Goal: Transaction & Acquisition: Purchase product/service

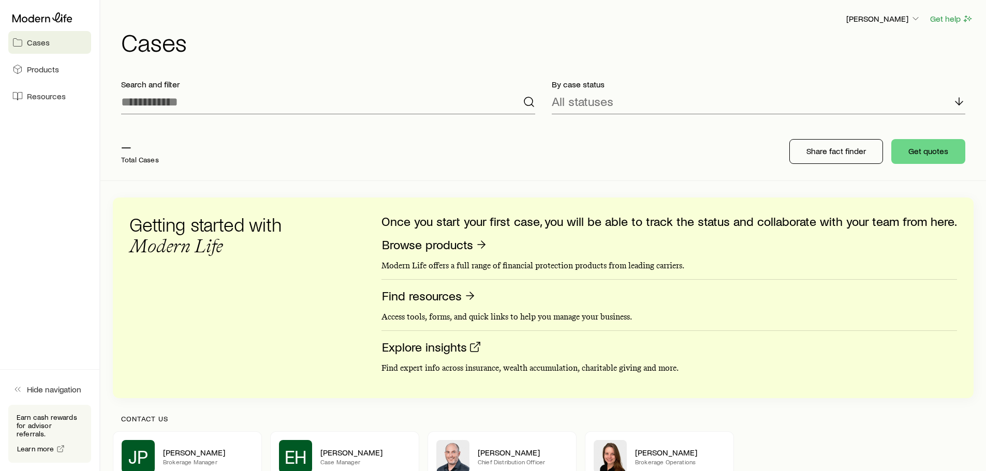
click at [33, 41] on span "Cases" at bounding box center [38, 42] width 23 height 10
click at [166, 102] on input at bounding box center [328, 102] width 414 height 25
click at [889, 17] on p "[PERSON_NAME]" at bounding box center [883, 18] width 75 height 10
click at [232, 106] on input at bounding box center [328, 102] width 414 height 25
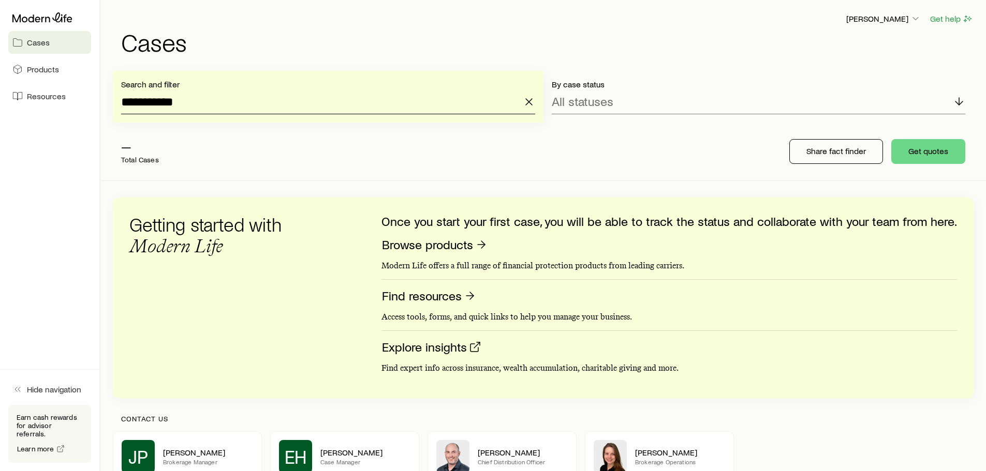
type input "**********"
click at [212, 161] on div "— Total Cases" at bounding box center [278, 151] width 331 height 41
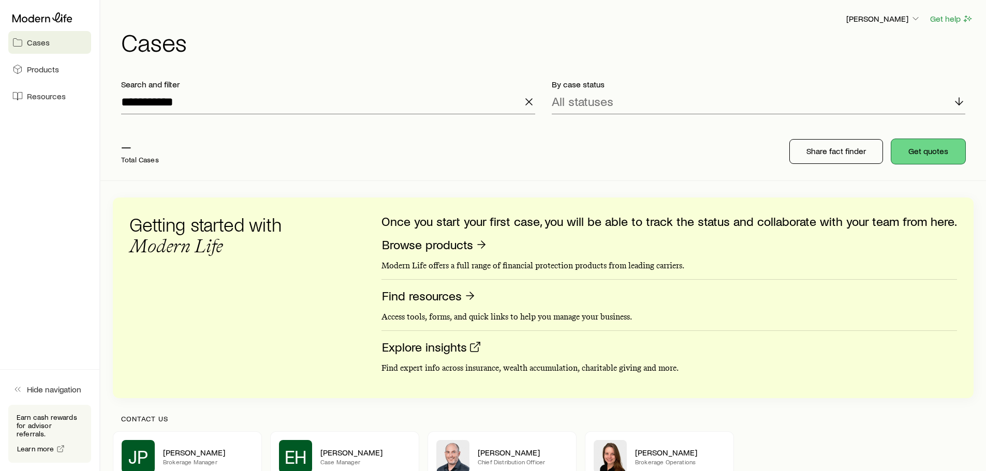
click at [921, 156] on button "Get quotes" at bounding box center [928, 151] width 74 height 25
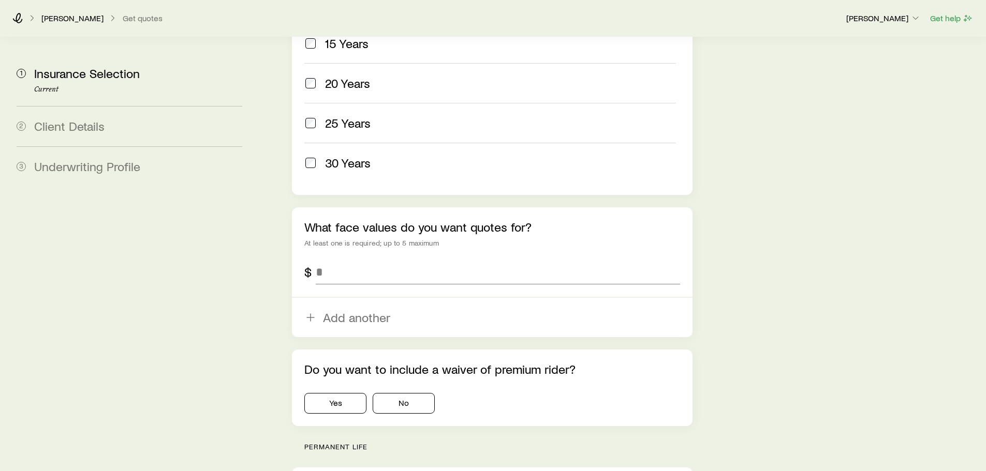
scroll to position [569, 0]
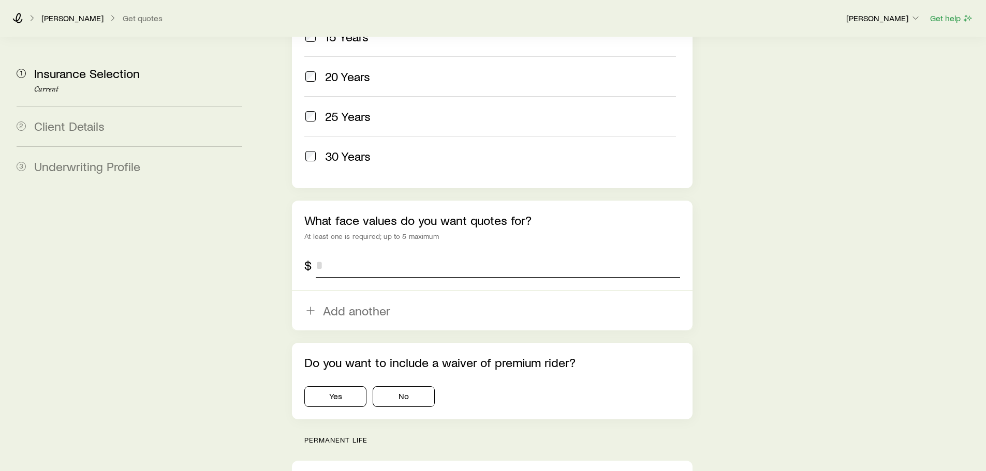
click at [326, 253] on input "tel" at bounding box center [498, 265] width 364 height 25
type input "*********"
click at [338, 387] on button "Yes" at bounding box center [335, 397] width 62 height 21
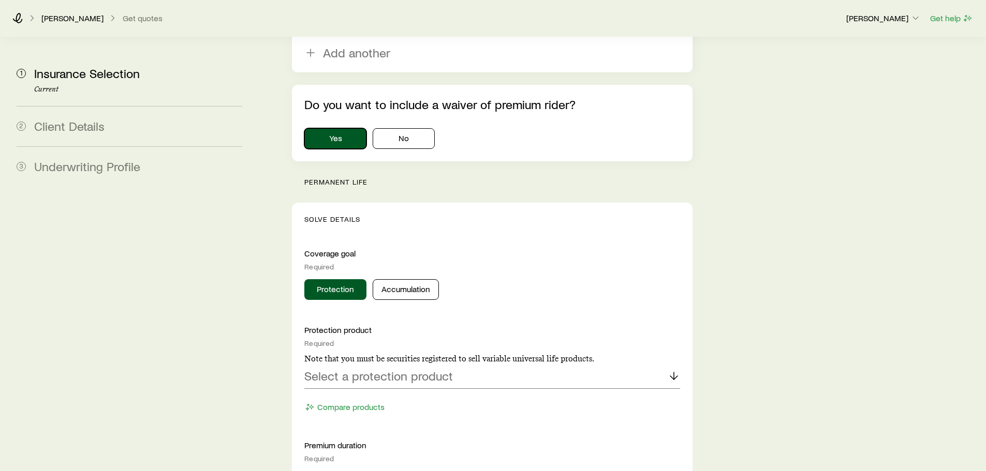
scroll to position [828, 0]
click at [328, 279] on button "Protection" at bounding box center [335, 289] width 62 height 21
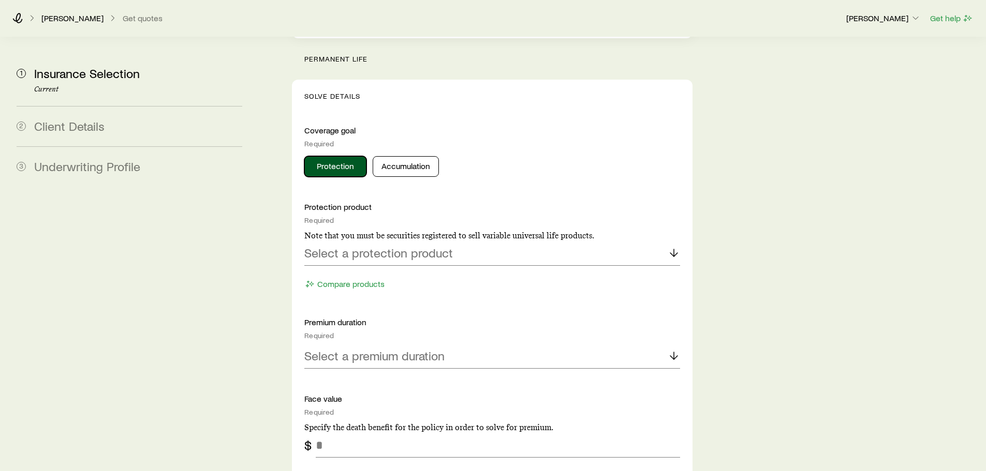
scroll to position [983, 0]
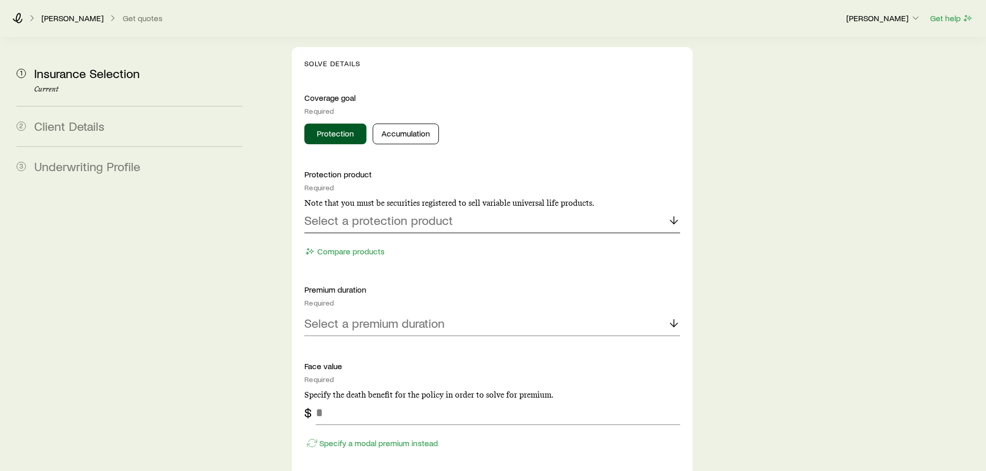
click at [421, 213] on p "Select a protection product" at bounding box center [378, 220] width 149 height 14
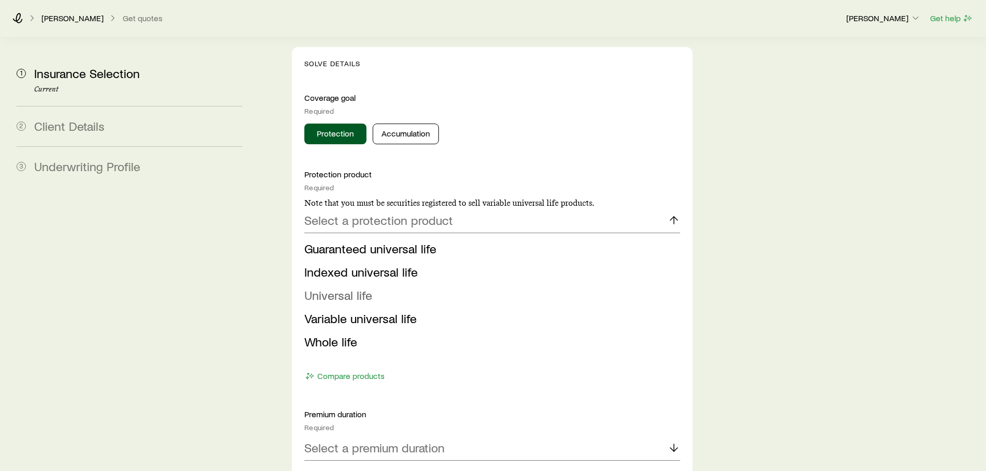
click at [335, 288] on span "Universal life" at bounding box center [338, 295] width 68 height 15
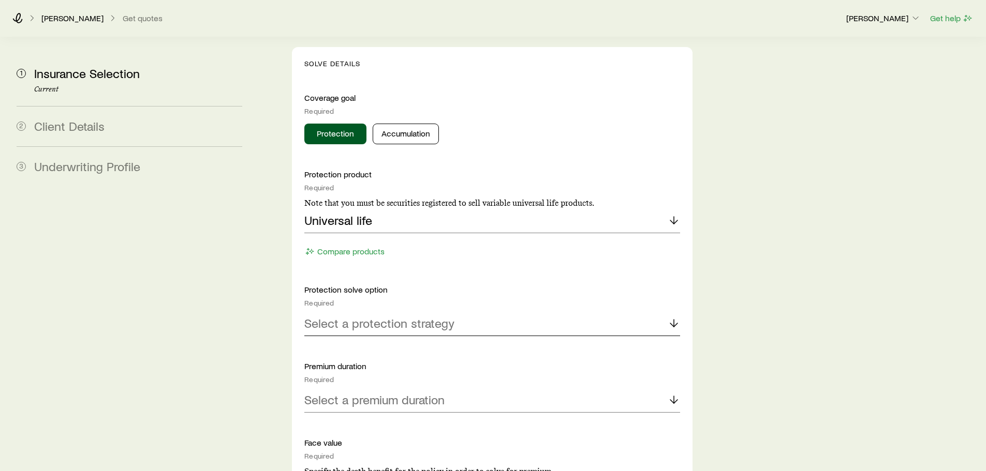
click at [389, 316] on p "Select a protection strategy" at bounding box center [379, 323] width 150 height 14
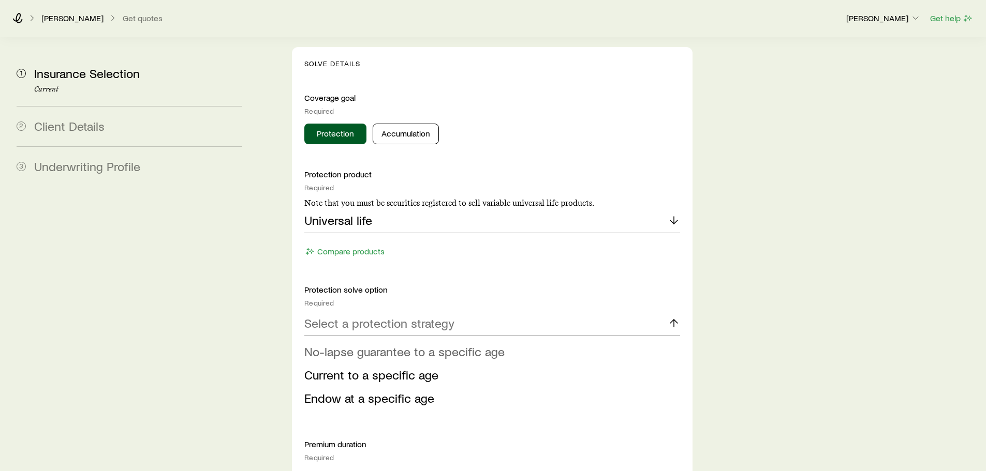
click at [382, 344] on span "No-lapse guarantee to a specific age" at bounding box center [404, 351] width 200 height 15
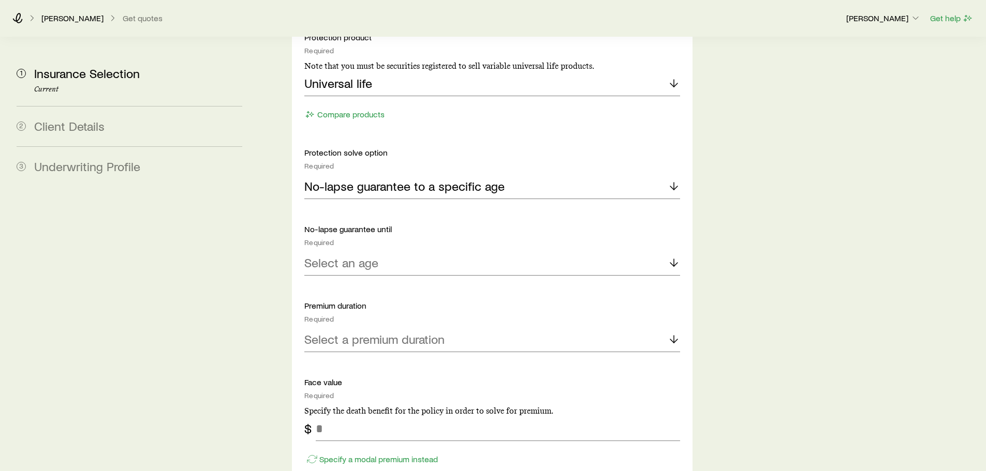
scroll to position [1139, 0]
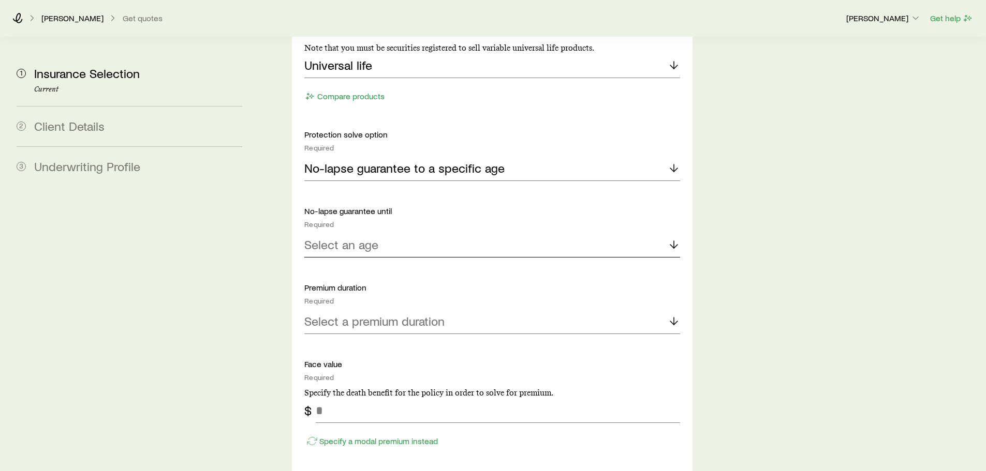
click at [361, 238] on p "Select an age" at bounding box center [341, 245] width 74 height 14
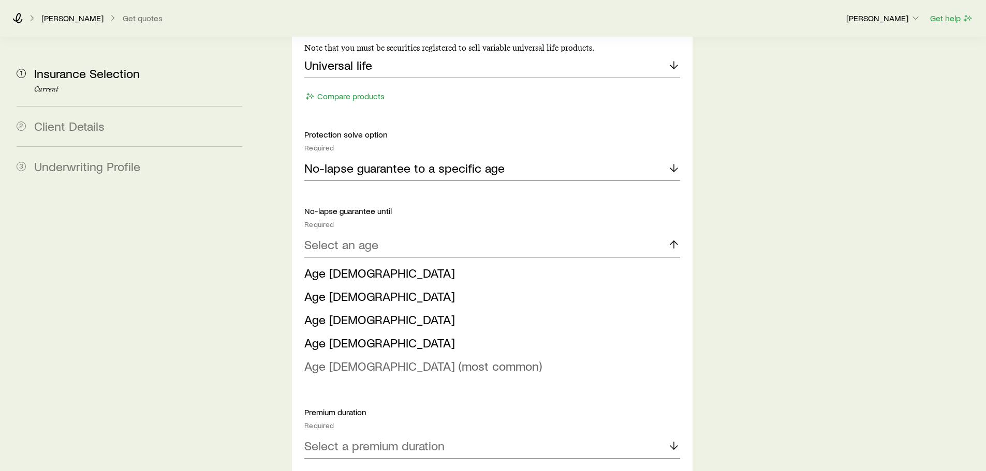
click at [343, 359] on span "Age [DEMOGRAPHIC_DATA] (most common)" at bounding box center [423, 366] width 238 height 15
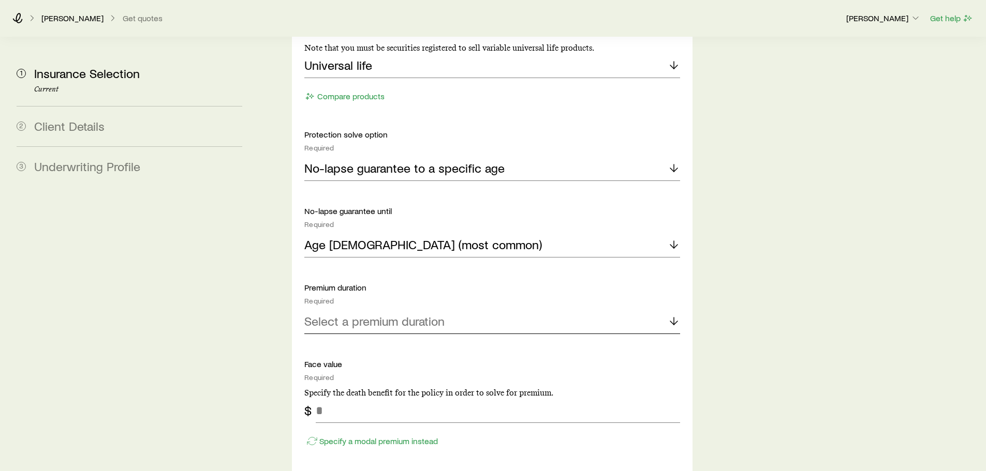
click at [369, 314] on p "Select a premium duration" at bounding box center [374, 321] width 140 height 14
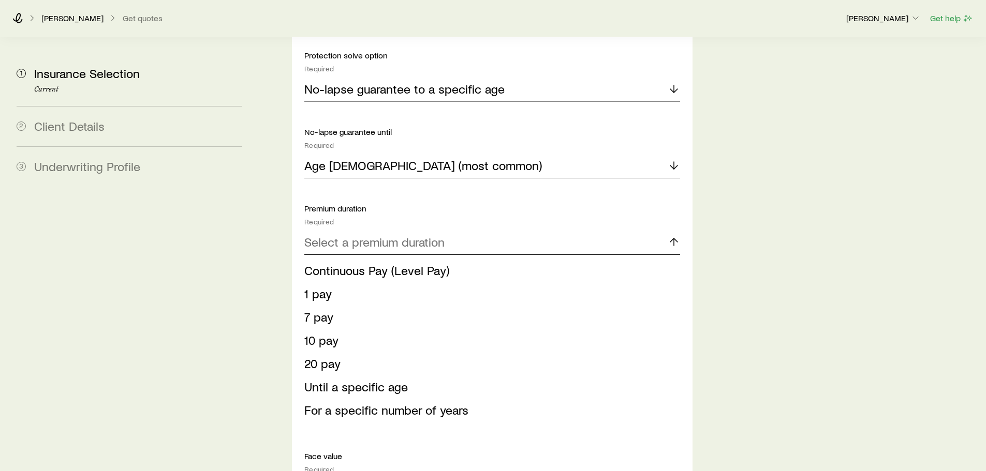
scroll to position [1242, 0]
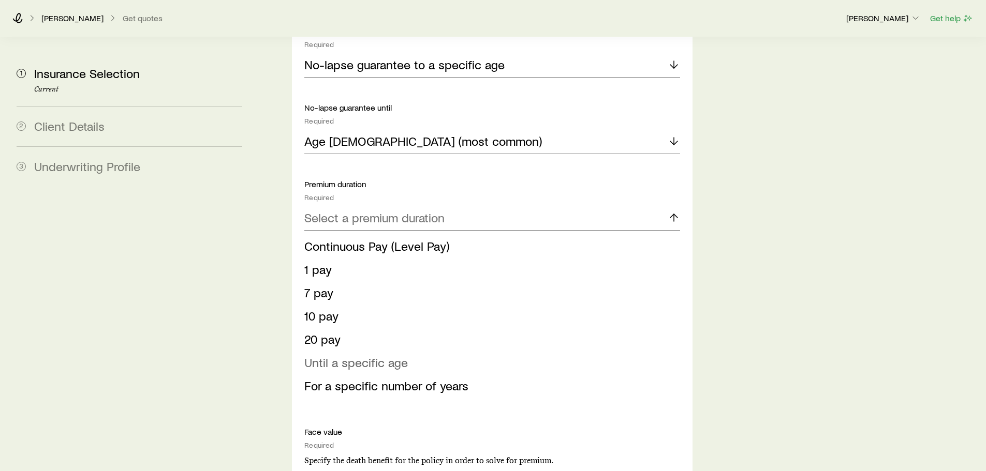
click at [352, 355] on span "Until a specific age" at bounding box center [356, 362] width 104 height 15
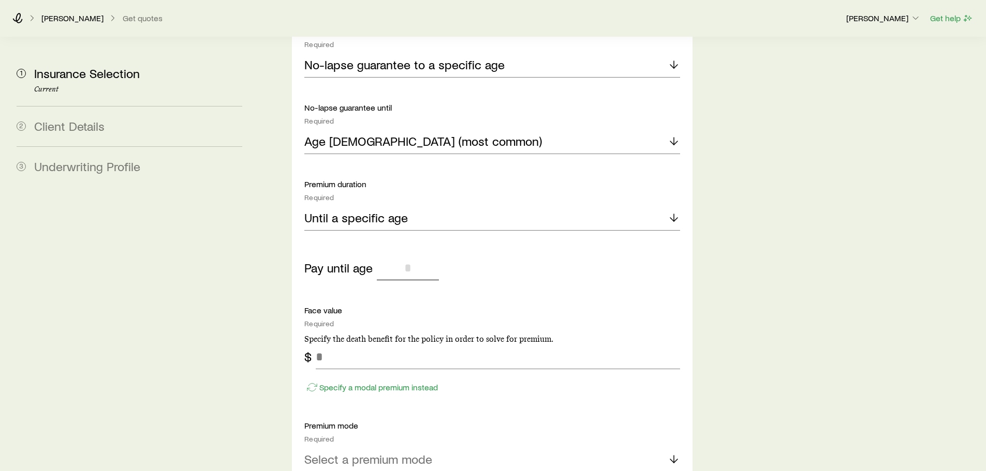
click at [412, 256] on input "tel" at bounding box center [408, 268] width 62 height 25
type input "*"
click at [332, 345] on input "tel" at bounding box center [498, 357] width 364 height 25
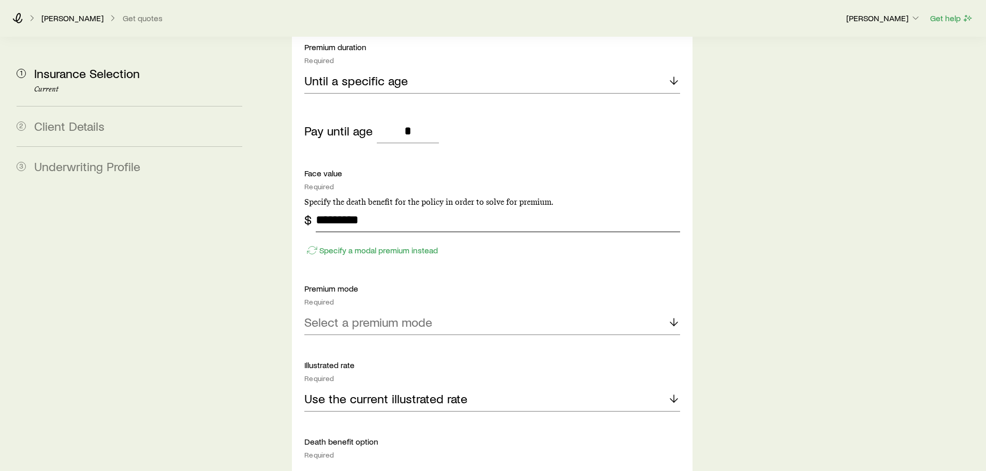
scroll to position [1397, 0]
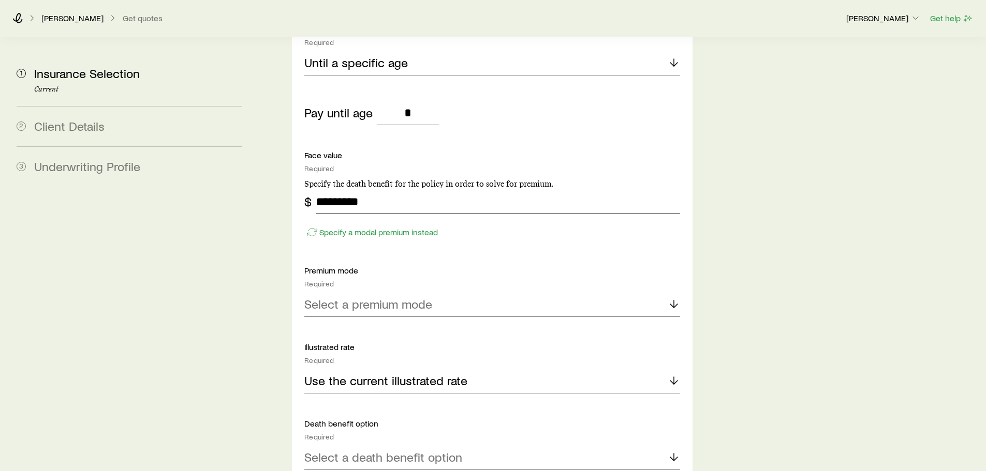
type input "*********"
click at [365, 297] on p "Select a premium mode" at bounding box center [368, 304] width 128 height 14
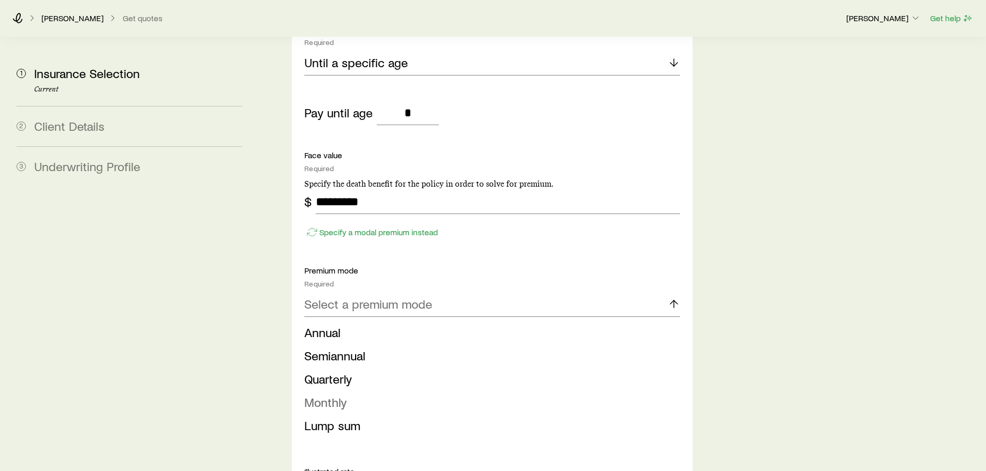
click at [333, 395] on span "Monthly" at bounding box center [325, 402] width 42 height 15
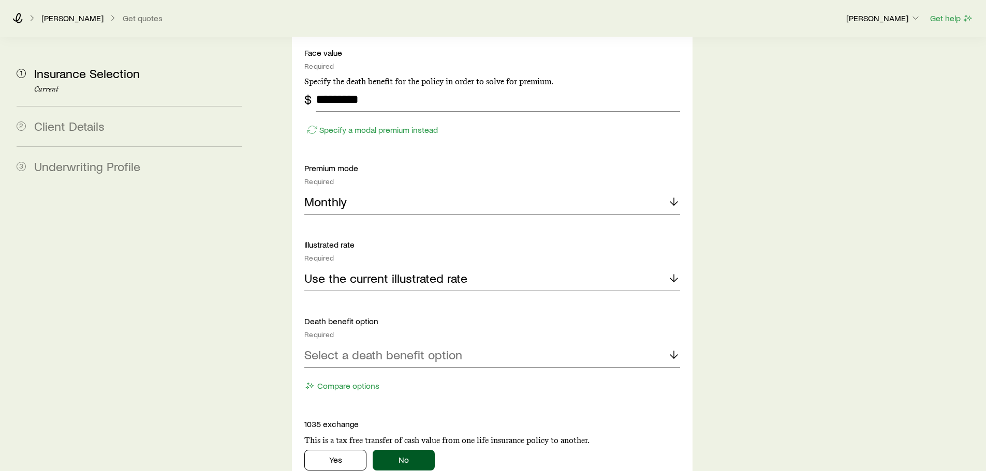
scroll to position [1501, 0]
click at [335, 347] on p "Select a death benefit option" at bounding box center [383, 354] width 158 height 14
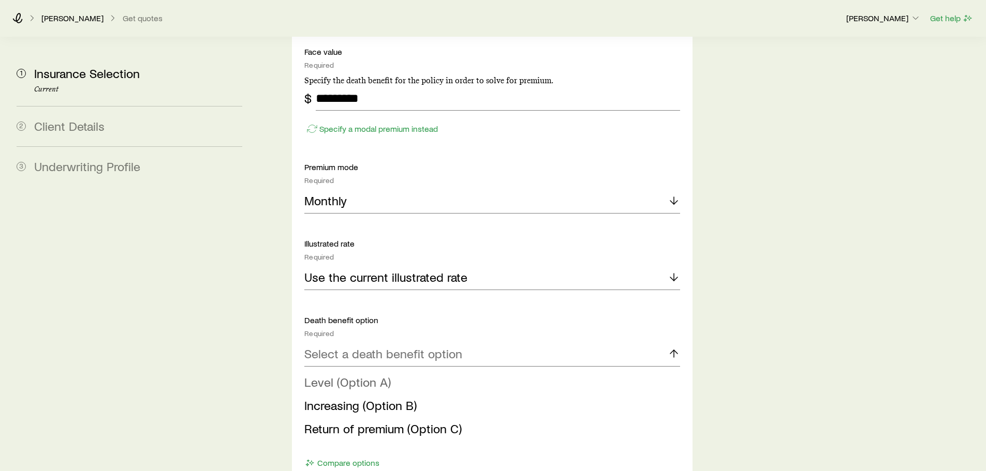
click at [338, 375] on span "Level (Option A)" at bounding box center [347, 382] width 86 height 15
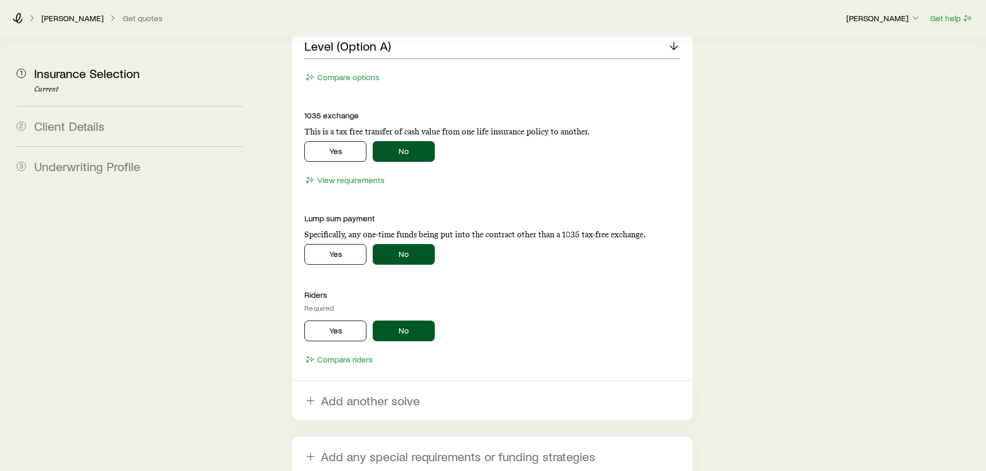
scroll to position [1811, 0]
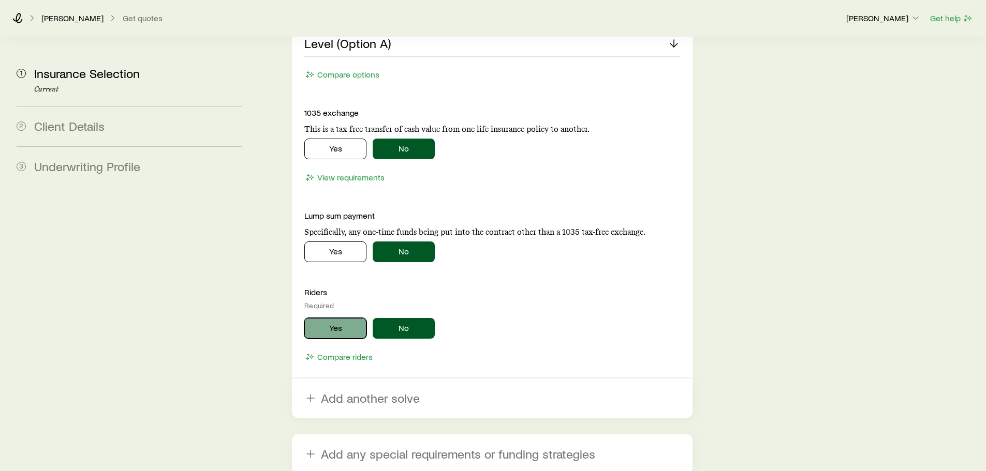
click at [333, 318] on button "Yes" at bounding box center [335, 328] width 62 height 21
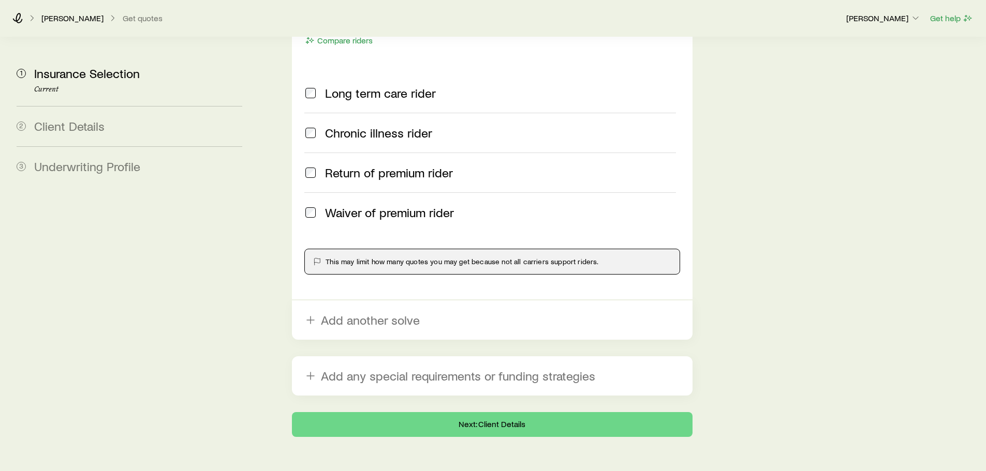
scroll to position [2135, 0]
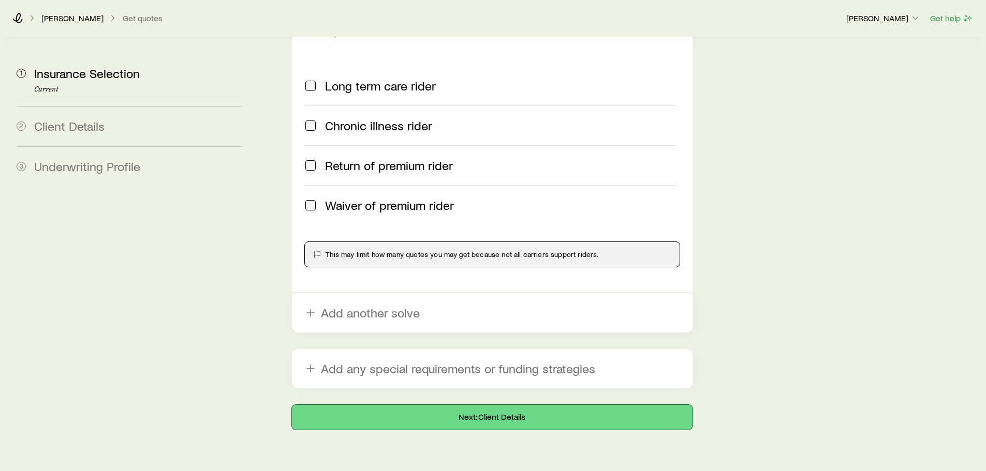
click at [489, 405] on button "Next: Client Details" at bounding box center [492, 417] width 400 height 25
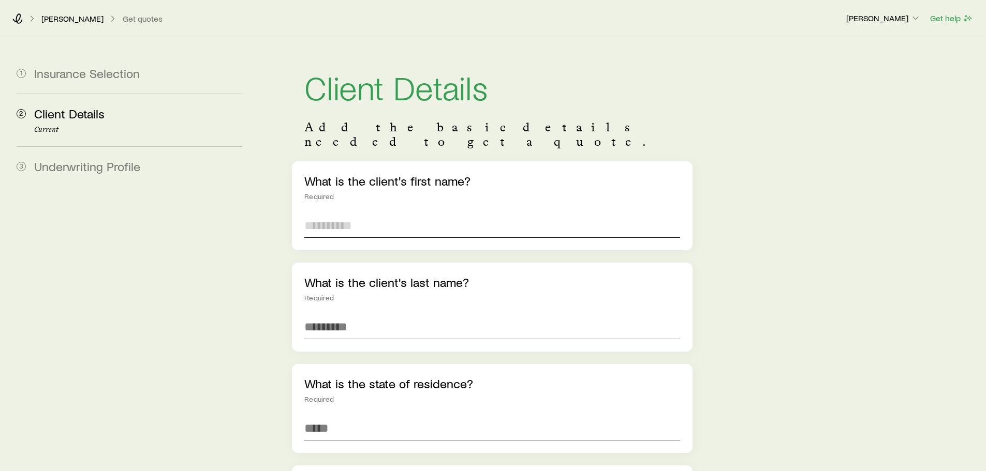
click at [362, 214] on input "text" at bounding box center [491, 225] width 375 height 25
type input "*******"
type input "******"
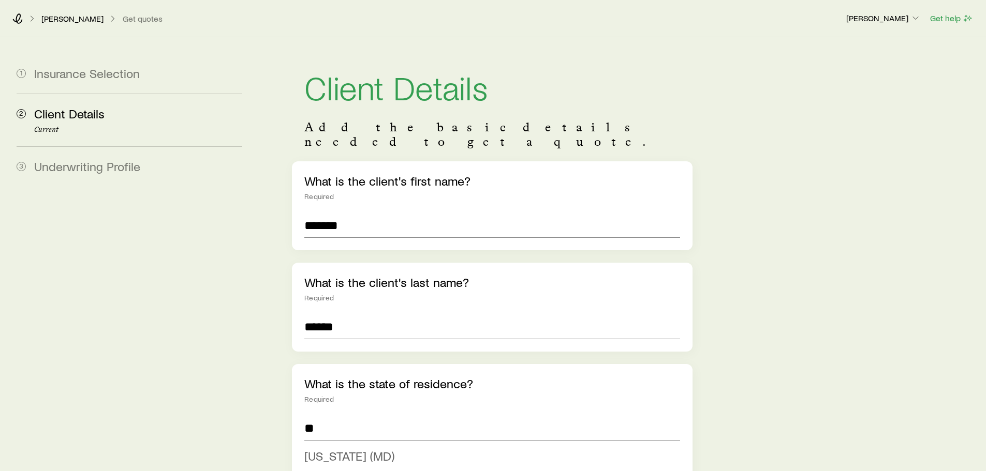
click at [338, 449] on span "[US_STATE] (MD)" at bounding box center [349, 456] width 90 height 15
type input "**********"
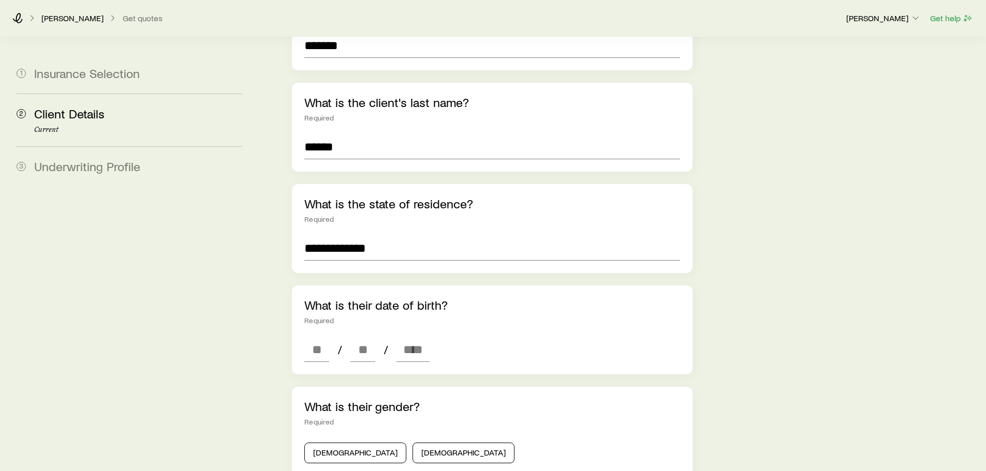
scroll to position [207, 0]
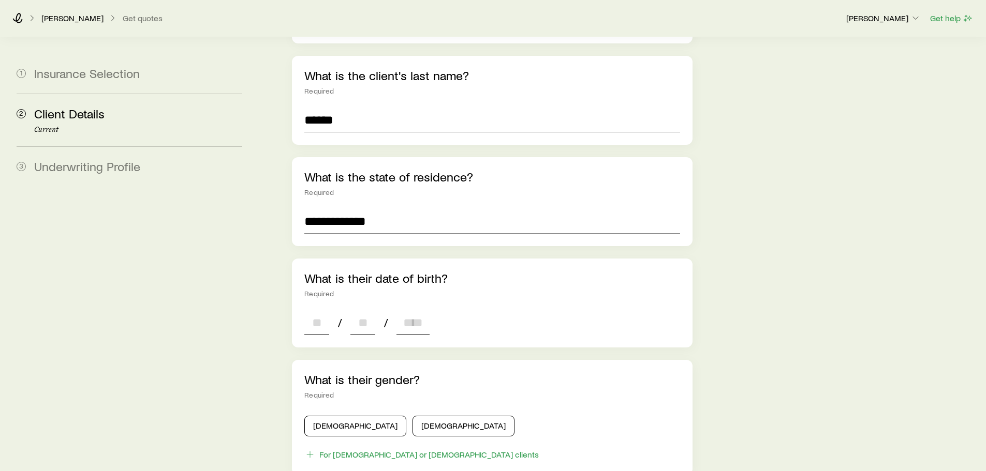
click at [315, 313] on input at bounding box center [316, 323] width 25 height 25
click at [312, 311] on input at bounding box center [316, 323] width 25 height 25
type input "**"
type input "*"
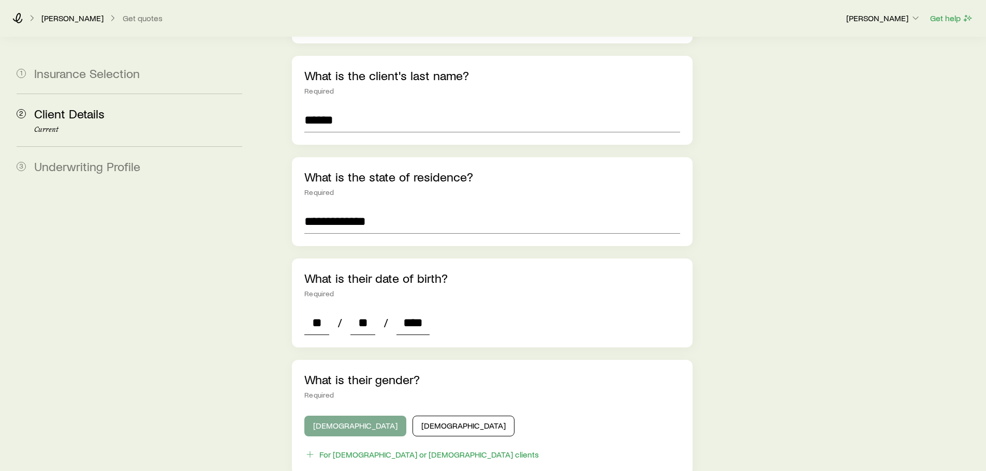
type input "****"
click at [336, 416] on button "[DEMOGRAPHIC_DATA]" at bounding box center [355, 426] width 102 height 21
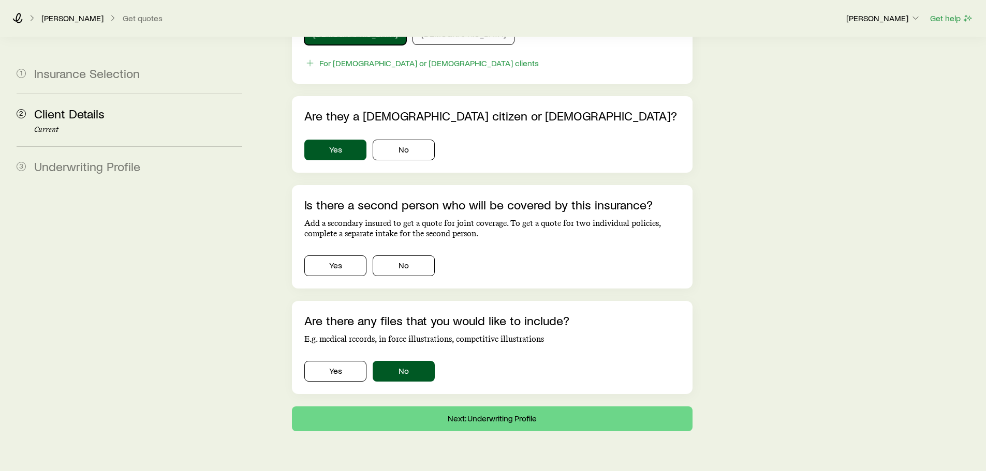
scroll to position [615, 0]
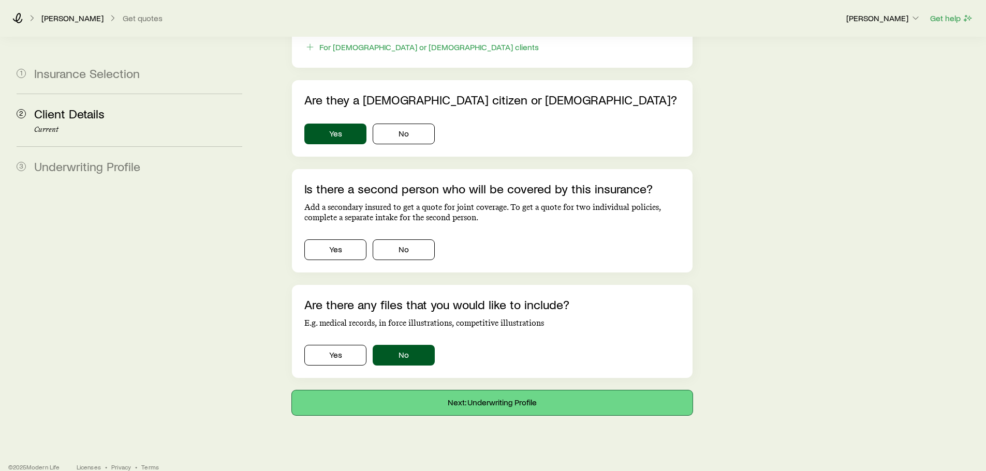
click at [505, 391] on button "Next: Underwriting Profile" at bounding box center [492, 403] width 400 height 25
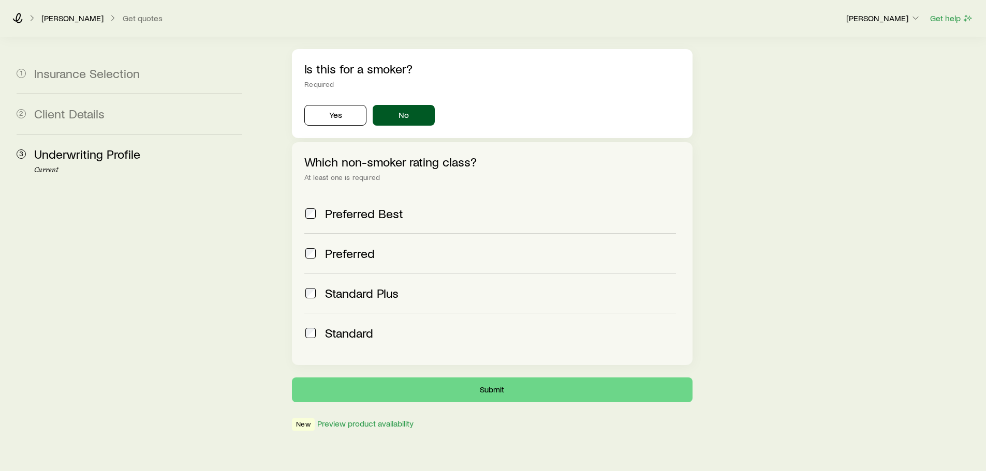
scroll to position [339, 0]
click at [485, 377] on button "Submit" at bounding box center [492, 389] width 400 height 25
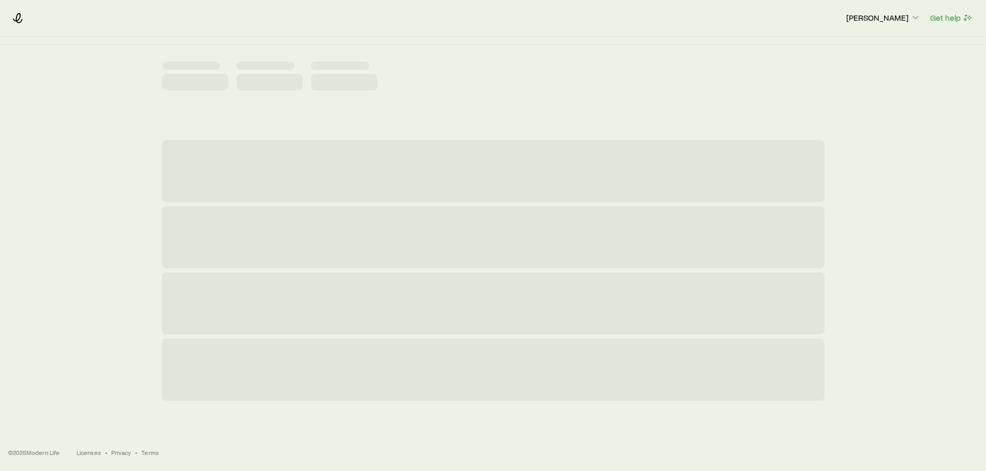
scroll to position [0, 0]
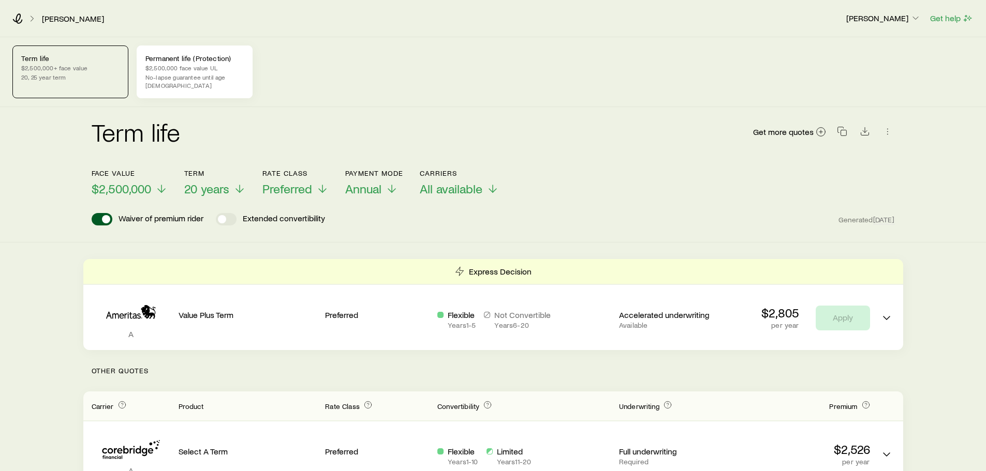
click at [185, 65] on p "$2,500,000 face value UL" at bounding box center [194, 68] width 98 height 8
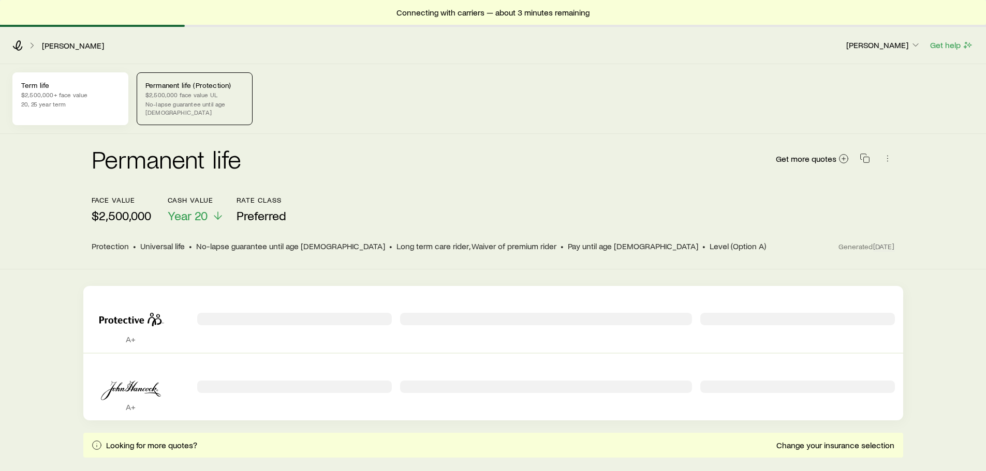
click at [51, 97] on p "$2,500,000+ face value" at bounding box center [70, 95] width 98 height 8
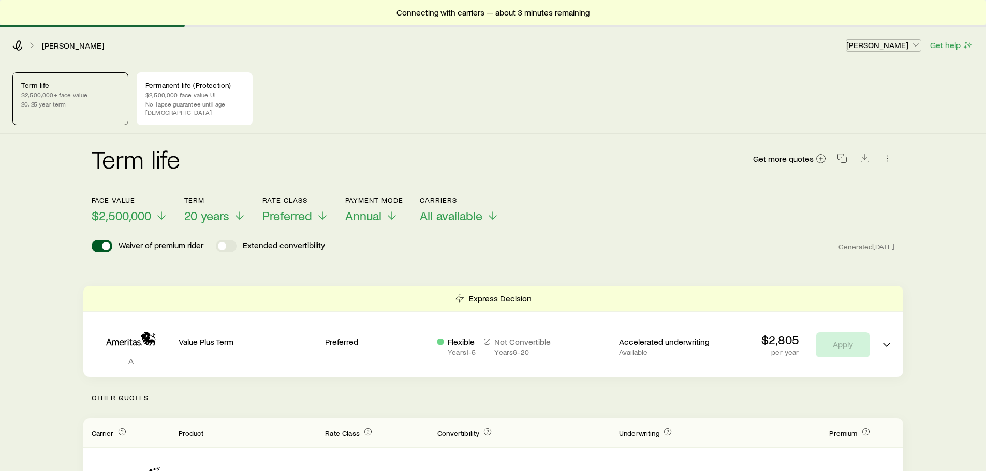
click at [903, 50] on p "[PERSON_NAME]" at bounding box center [883, 45] width 75 height 10
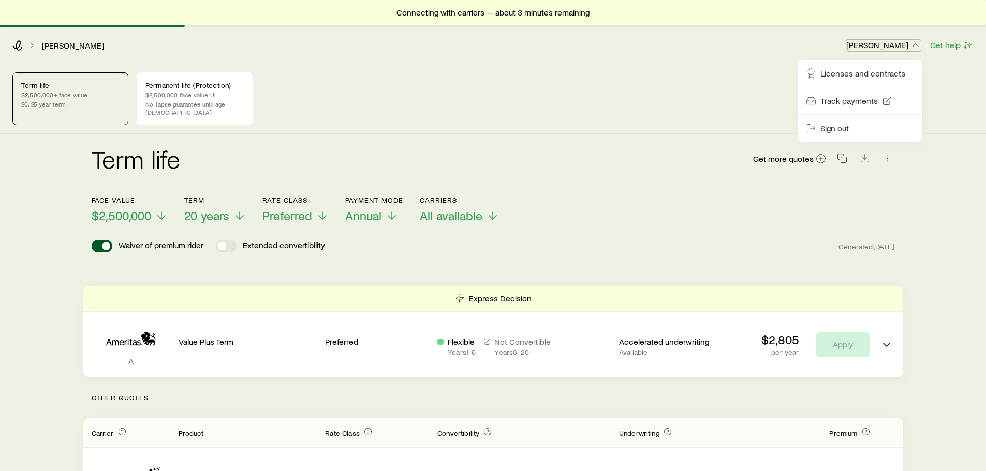
click at [899, 46] on p "[PERSON_NAME]" at bounding box center [883, 45] width 75 height 10
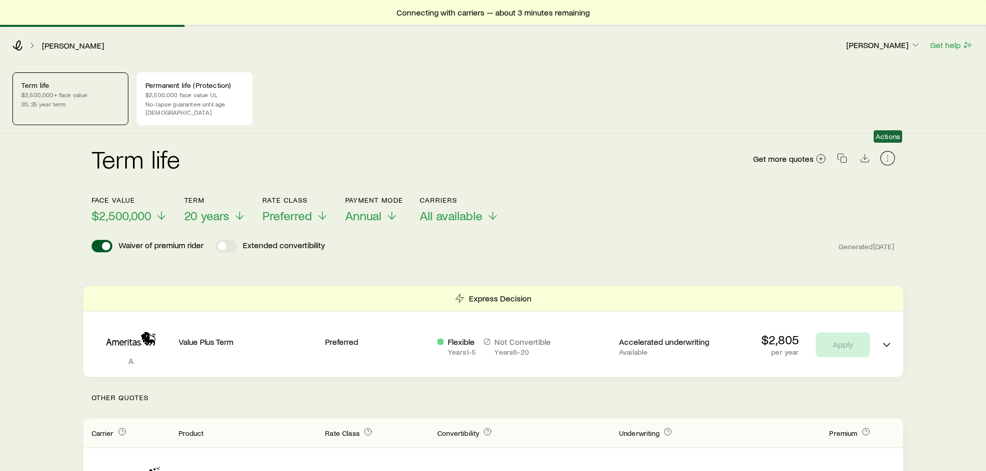
click at [890, 153] on icon "button" at bounding box center [887, 158] width 10 height 10
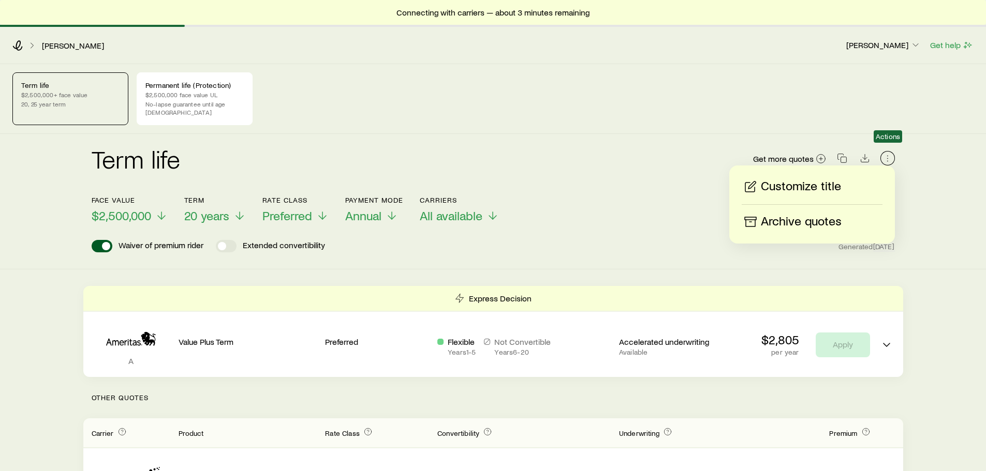
click at [889, 153] on icon "button" at bounding box center [887, 158] width 10 height 10
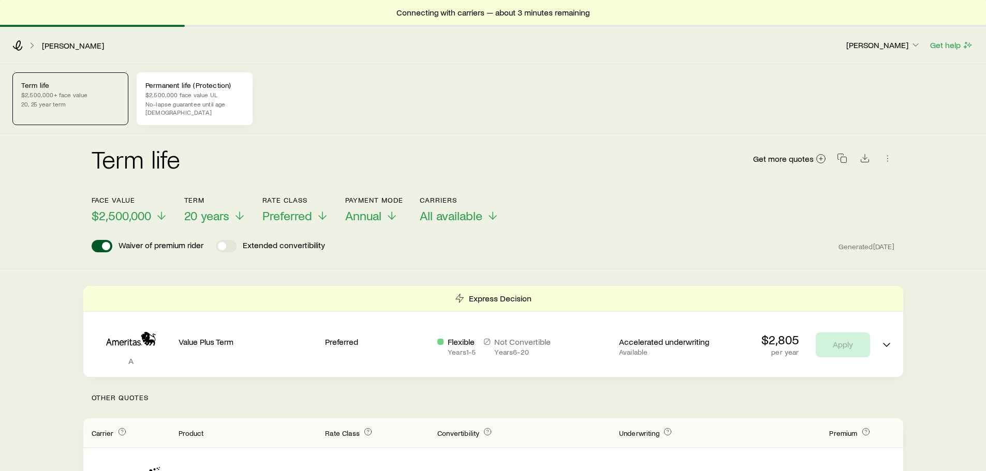
click at [176, 92] on p "$2,500,000 face value UL" at bounding box center [194, 95] width 98 height 8
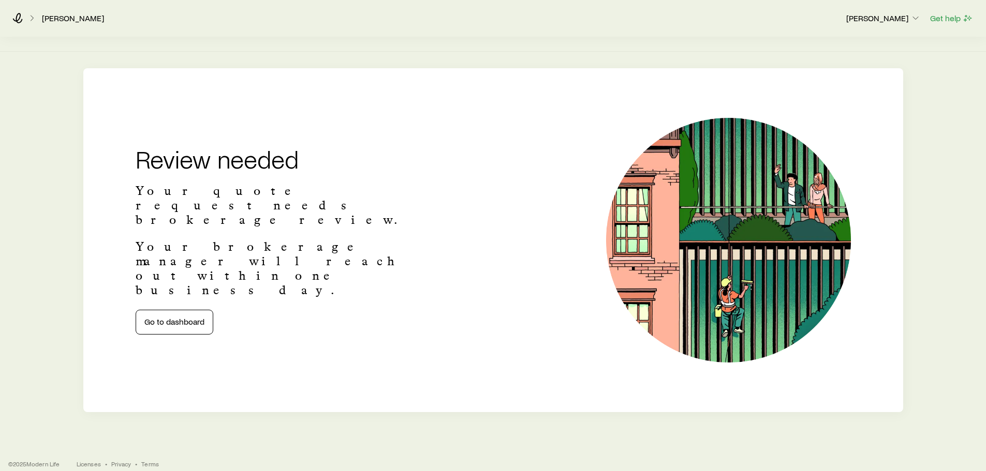
scroll to position [194, 0]
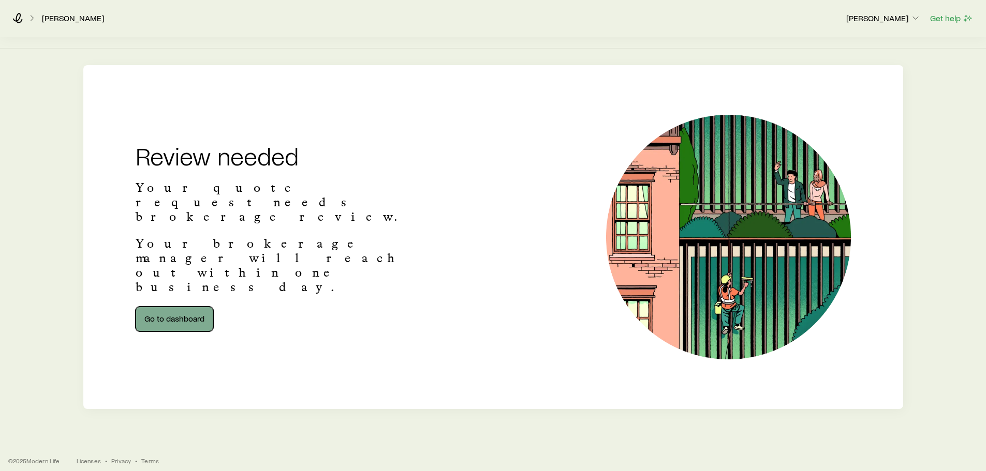
click at [171, 307] on link "Go to dashboard" at bounding box center [175, 319] width 78 height 25
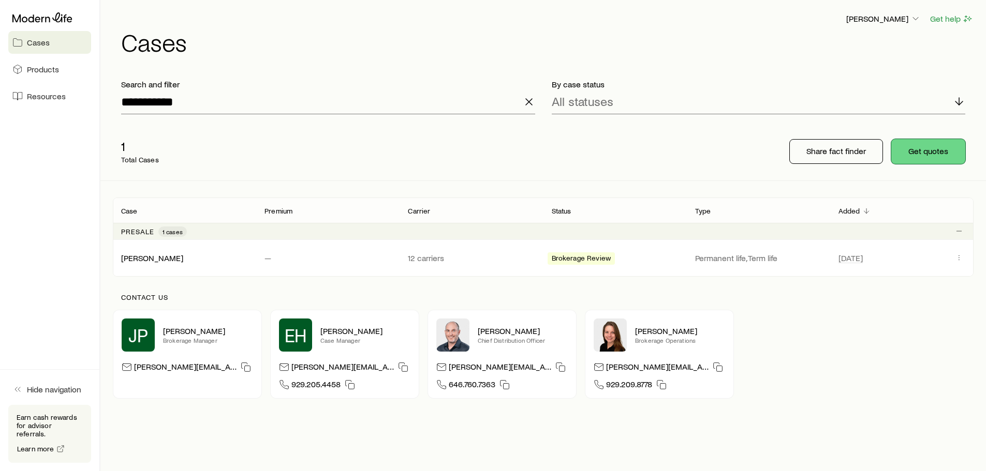
click at [914, 153] on button "Get quotes" at bounding box center [928, 151] width 74 height 25
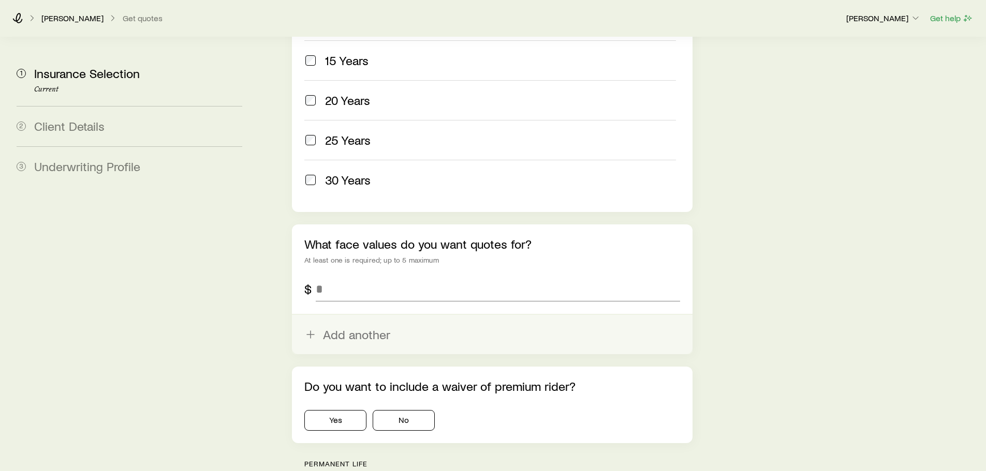
scroll to position [569, 0]
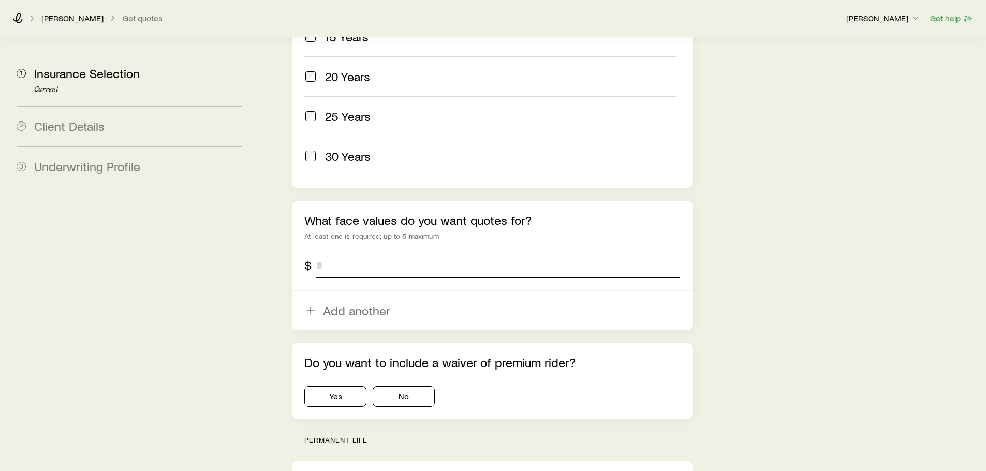
drag, startPoint x: 332, startPoint y: 235, endPoint x: 299, endPoint y: 239, distance: 33.3
click at [299, 239] on div "What face values do you want quotes for? At least one is required; up to 5 maxi…" at bounding box center [492, 266] width 400 height 130
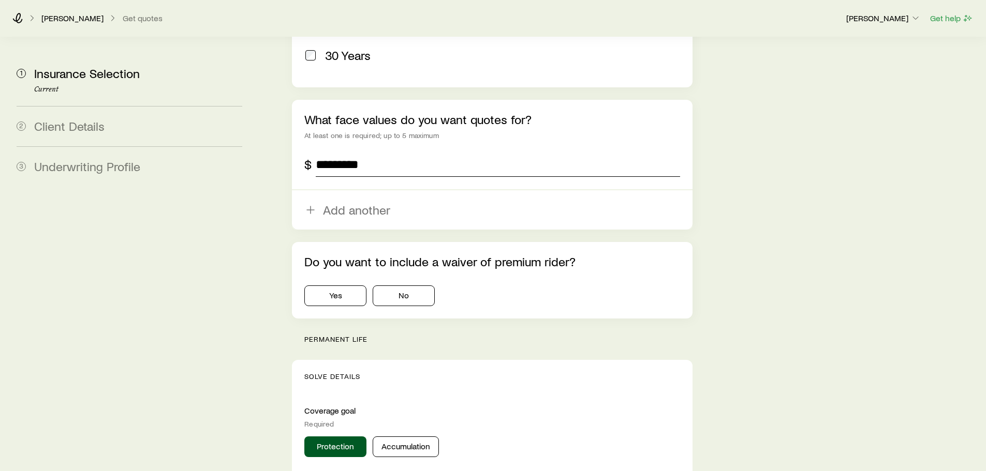
scroll to position [673, 0]
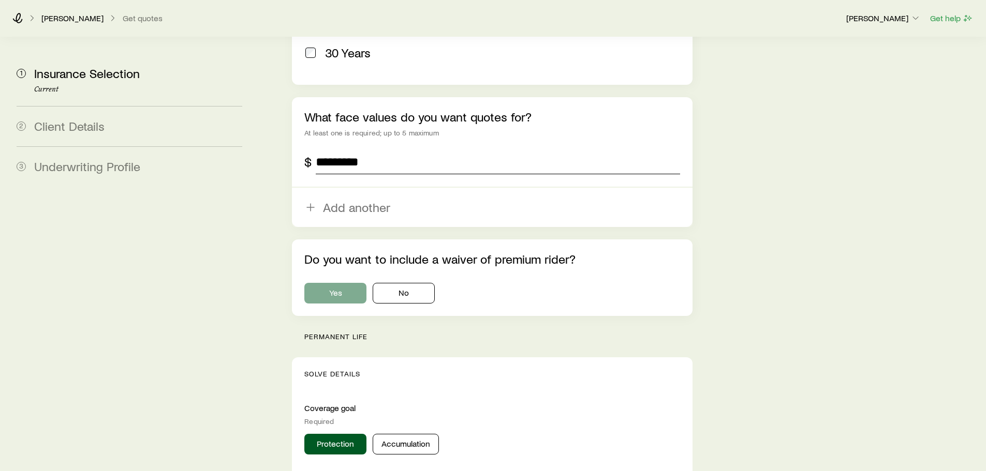
type input "*********"
click at [344, 283] on button "Yes" at bounding box center [335, 293] width 62 height 21
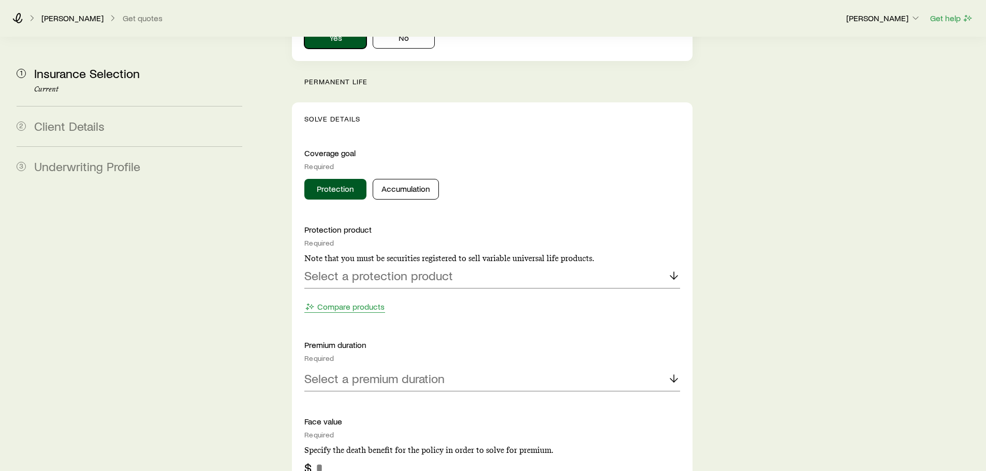
scroll to position [932, 0]
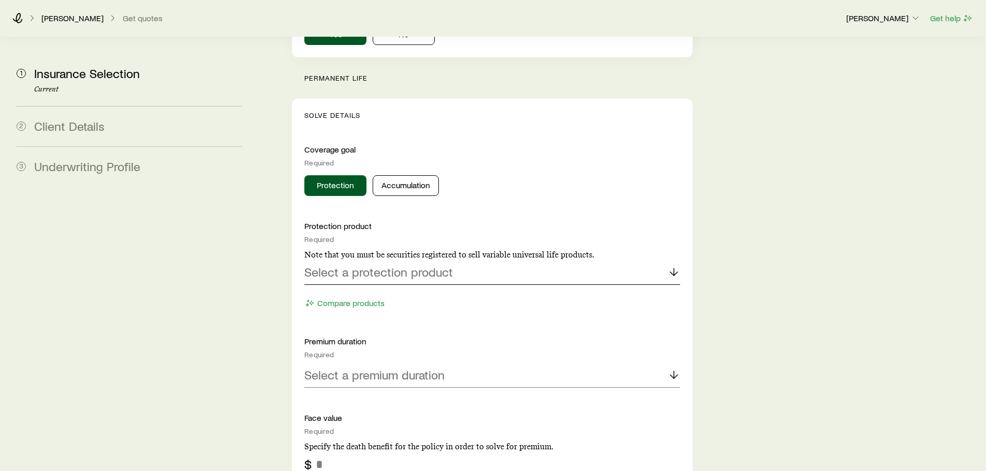
click at [349, 265] on p "Select a protection product" at bounding box center [378, 272] width 149 height 14
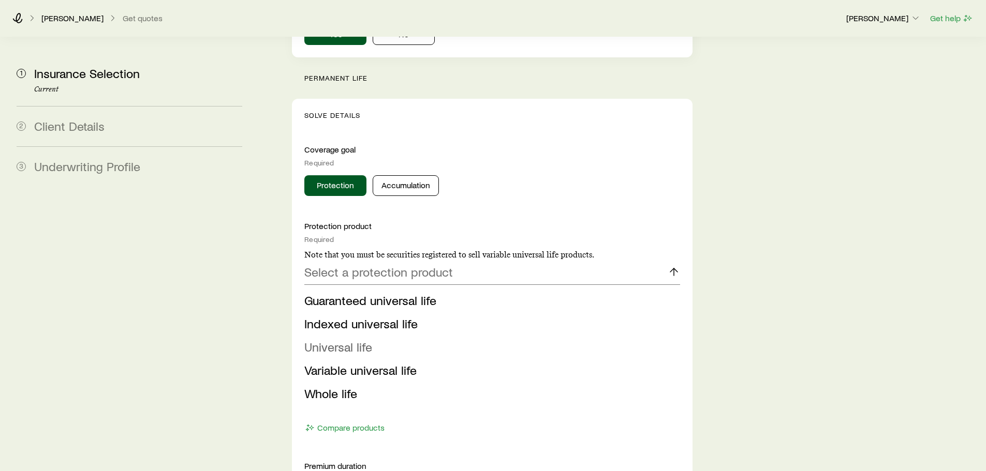
click at [339, 336] on li "Universal life" at bounding box center [488, 347] width 369 height 23
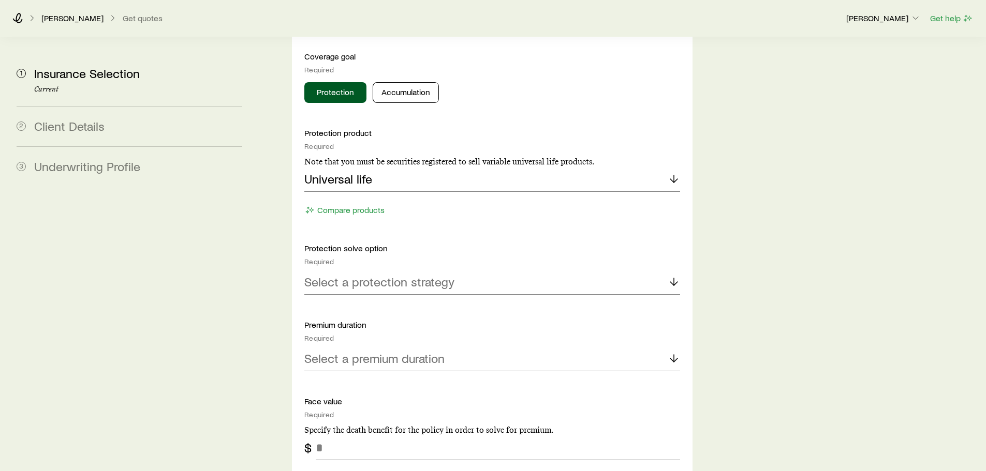
scroll to position [1035, 0]
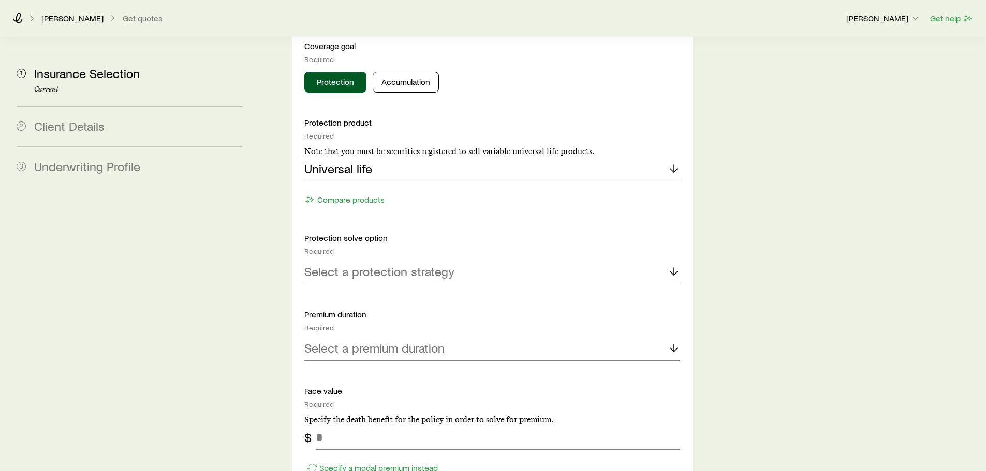
click at [402, 264] on p "Select a protection strategy" at bounding box center [379, 271] width 150 height 14
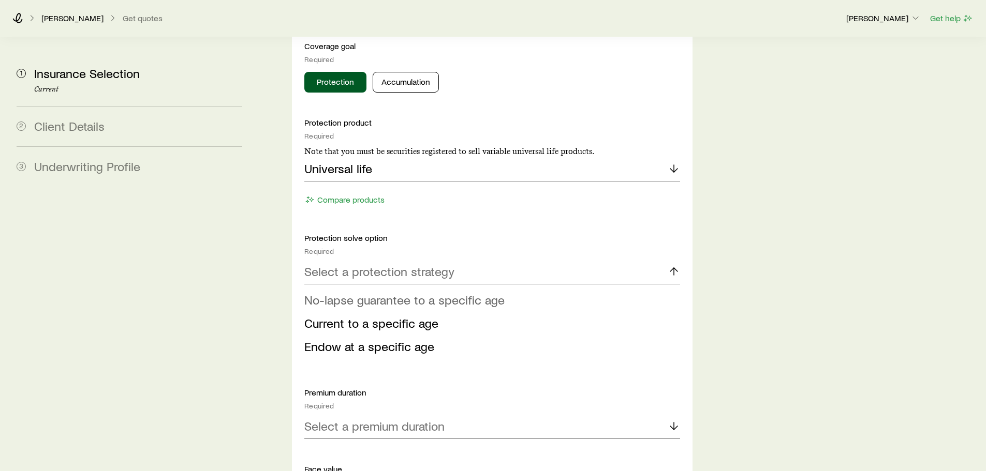
click at [381, 292] on span "No-lapse guarantee to a specific age" at bounding box center [404, 299] width 200 height 15
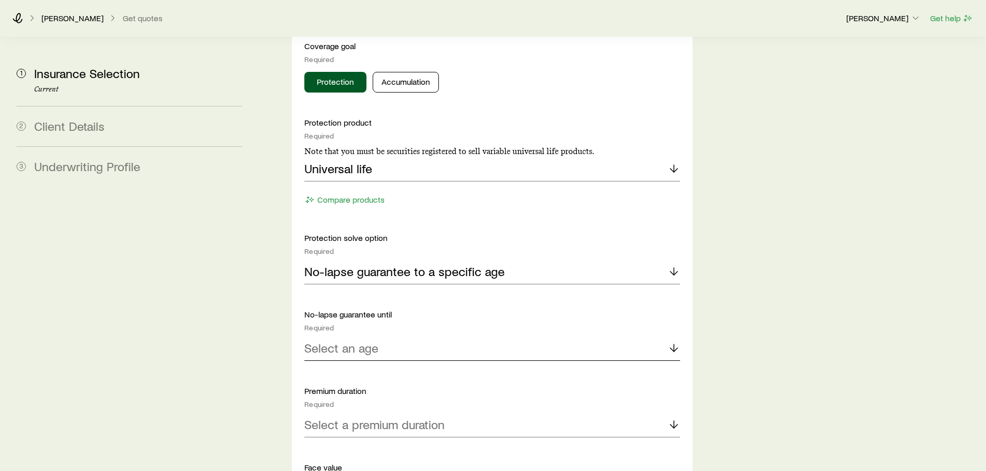
click at [334, 336] on div "Select an age" at bounding box center [491, 348] width 375 height 25
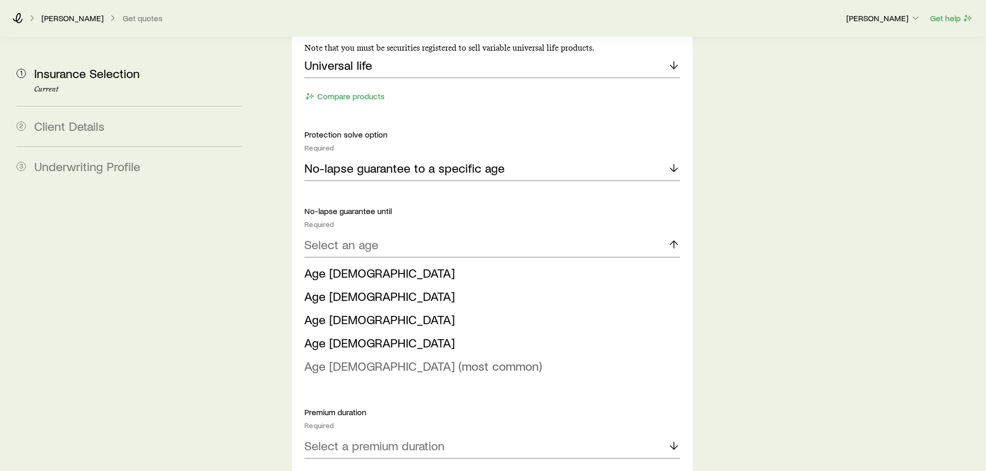
click at [353, 359] on span "Age [DEMOGRAPHIC_DATA] (most common)" at bounding box center [423, 366] width 238 height 15
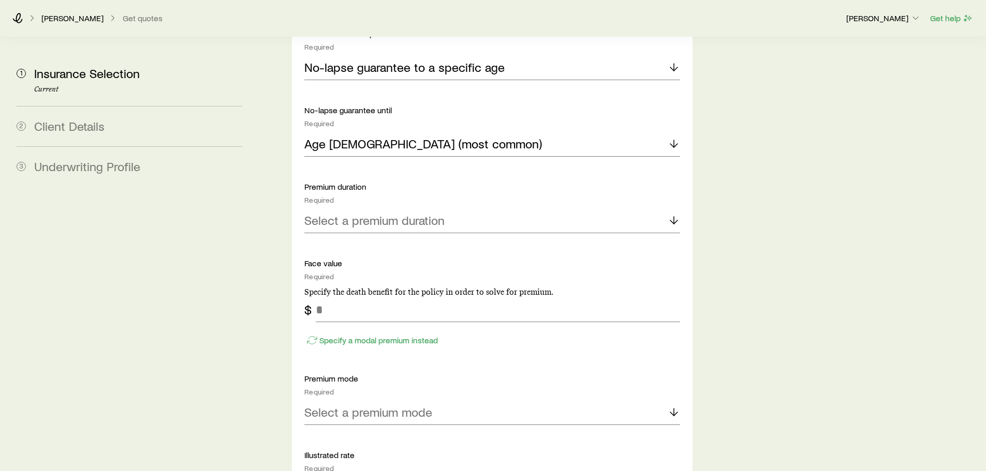
scroll to position [1242, 0]
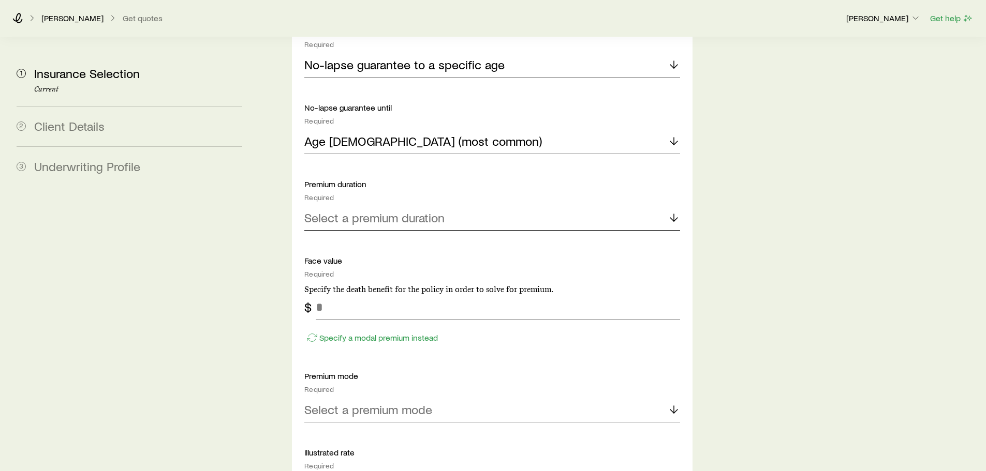
click at [336, 211] on p "Select a premium duration" at bounding box center [374, 218] width 140 height 14
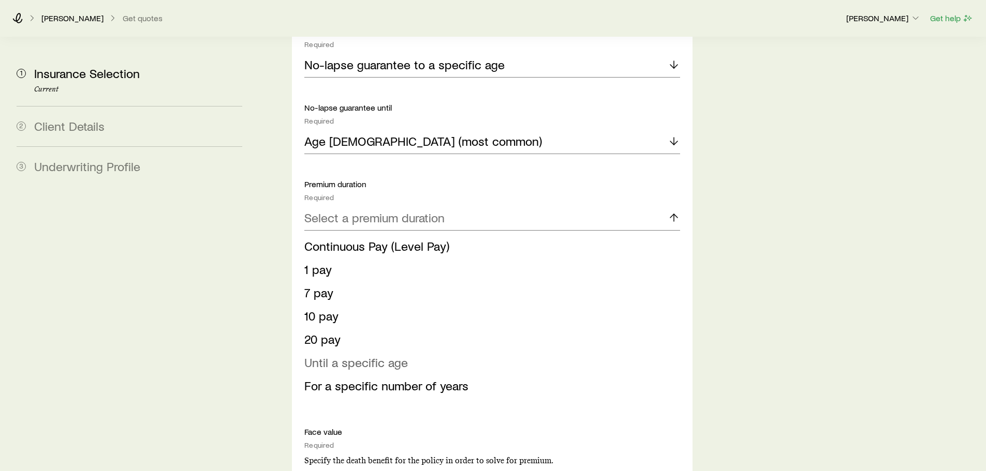
click at [361, 355] on span "Until a specific age" at bounding box center [356, 362] width 104 height 15
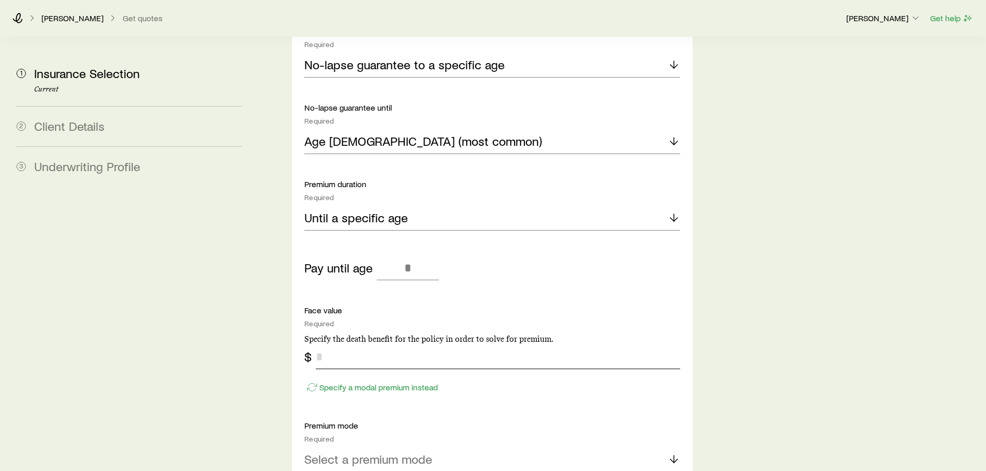
click at [349, 345] on input "tel" at bounding box center [498, 357] width 364 height 25
type input "**"
click at [411, 256] on input "tel" at bounding box center [408, 268] width 62 height 25
type input "*"
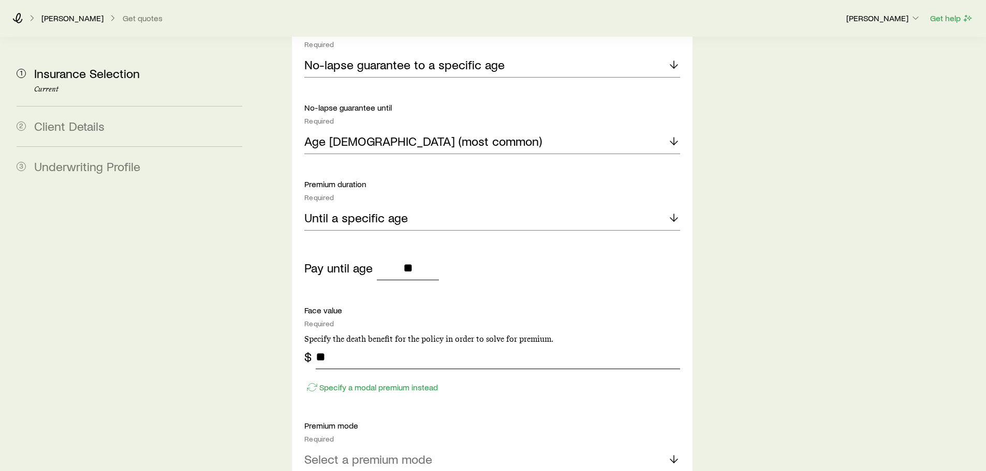
type input "**"
drag, startPoint x: 339, startPoint y: 330, endPoint x: 308, endPoint y: 330, distance: 31.1
click at [308, 345] on div "$ **" at bounding box center [491, 357] width 375 height 25
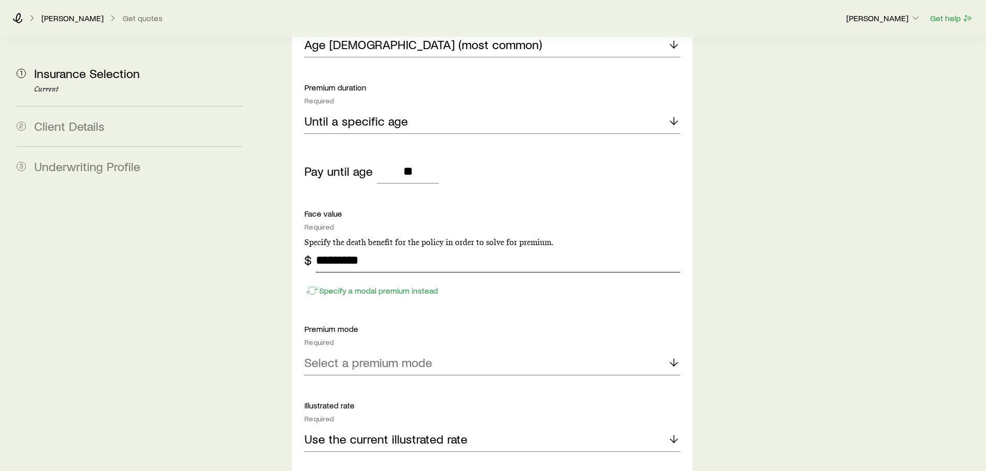
scroll to position [1346, 0]
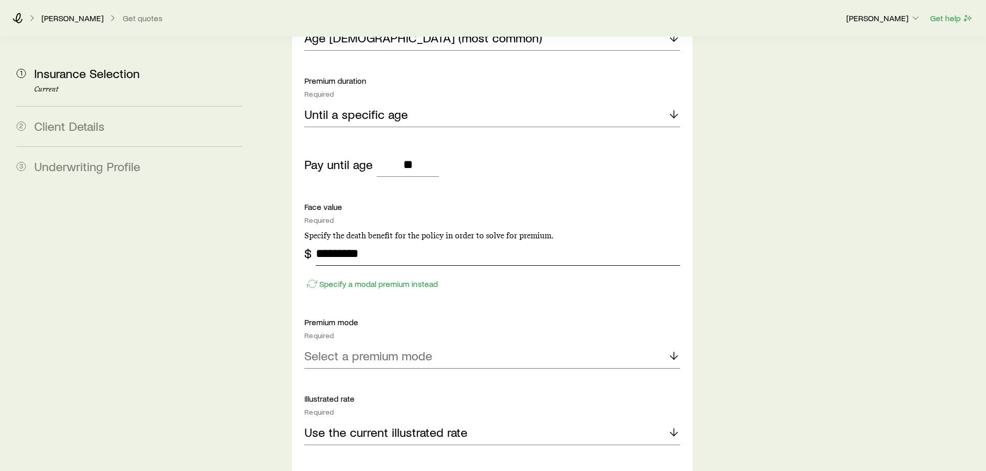
type input "*********"
click at [377, 349] on p "Select a premium mode" at bounding box center [368, 356] width 128 height 14
click at [334, 447] on span "Monthly" at bounding box center [325, 454] width 42 height 15
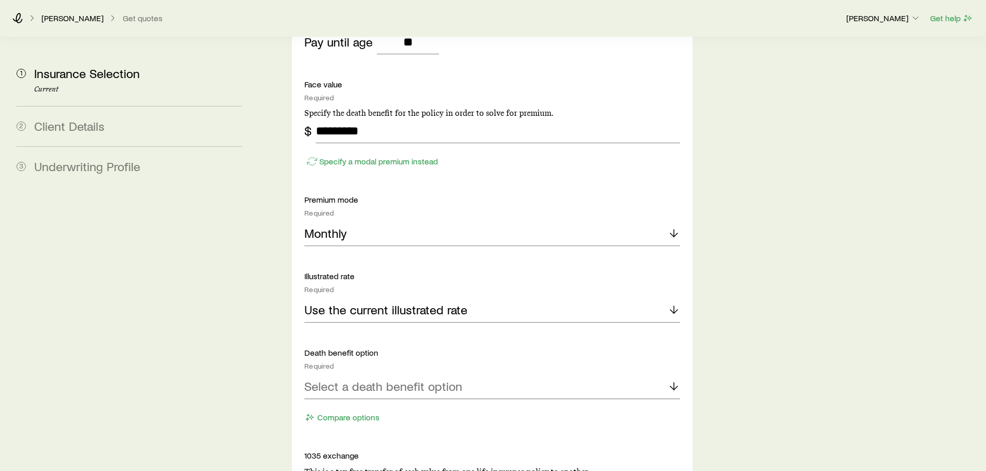
scroll to position [1501, 0]
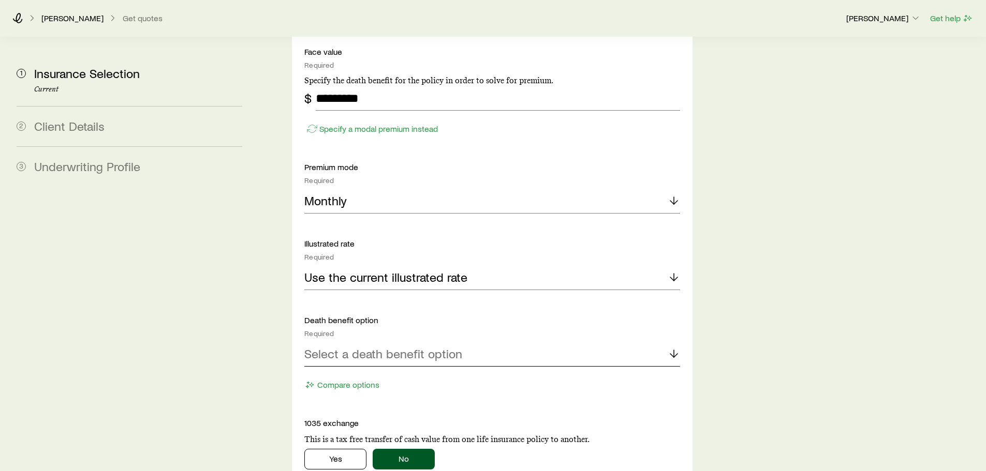
click at [356, 347] on p "Select a death benefit option" at bounding box center [383, 354] width 158 height 14
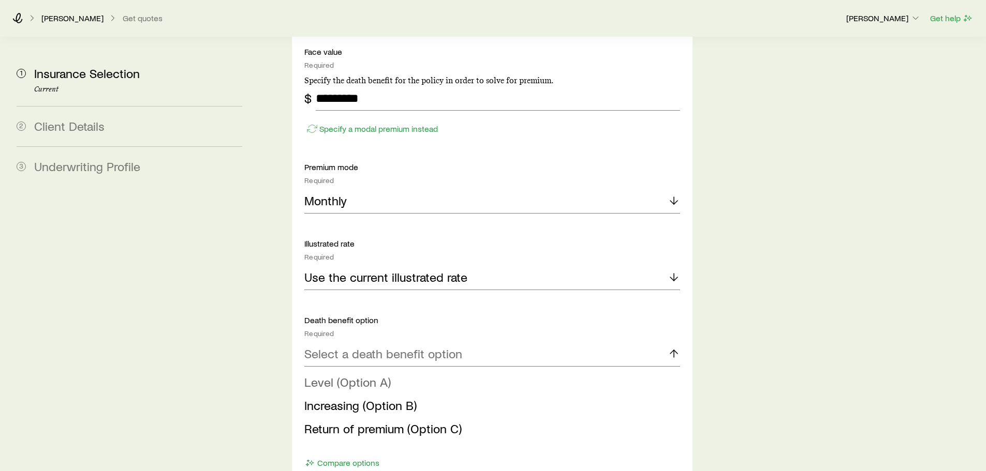
click at [346, 375] on span "Level (Option A)" at bounding box center [347, 382] width 86 height 15
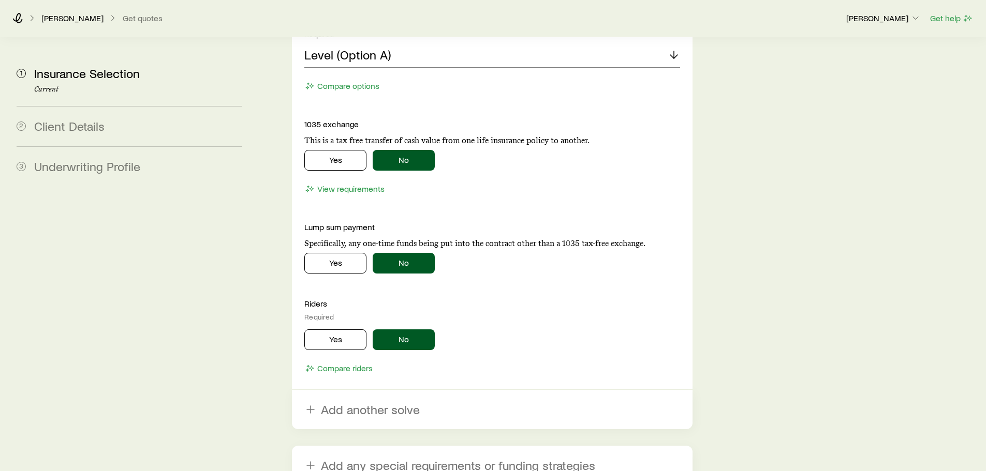
scroll to position [1863, 0]
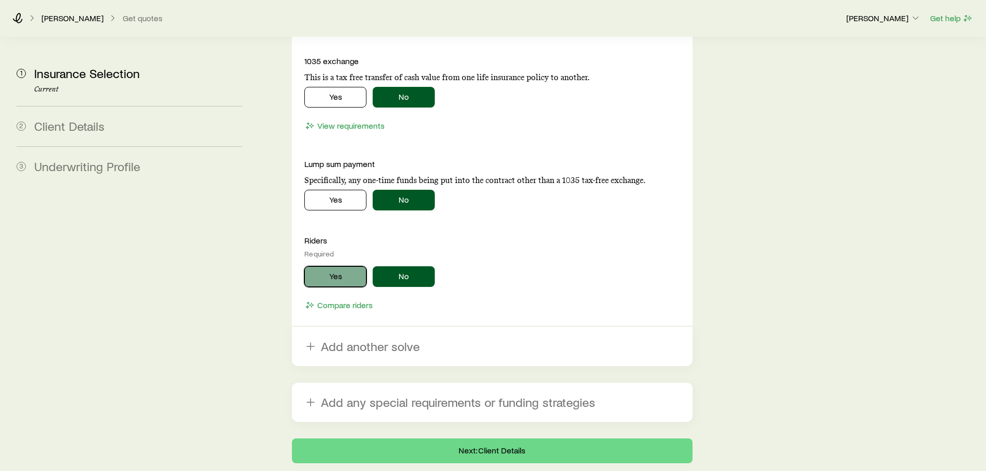
click at [333, 267] on button "Yes" at bounding box center [335, 277] width 62 height 21
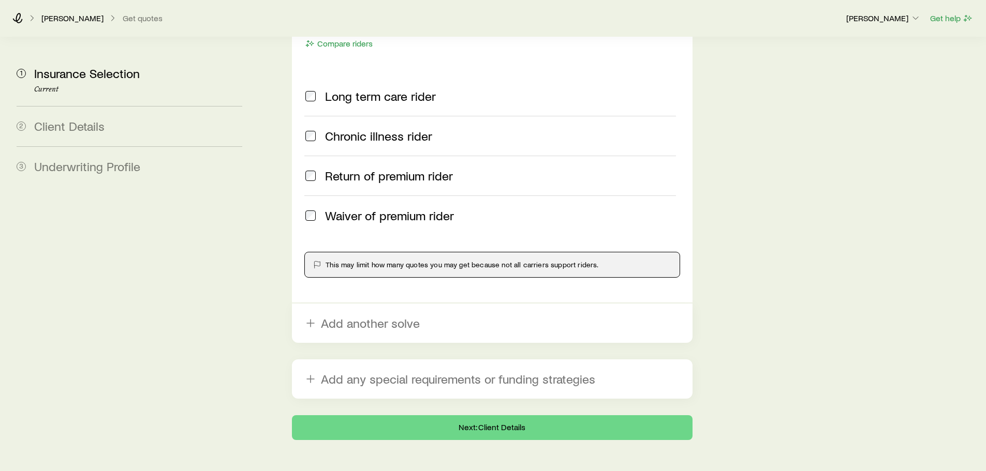
scroll to position [2135, 0]
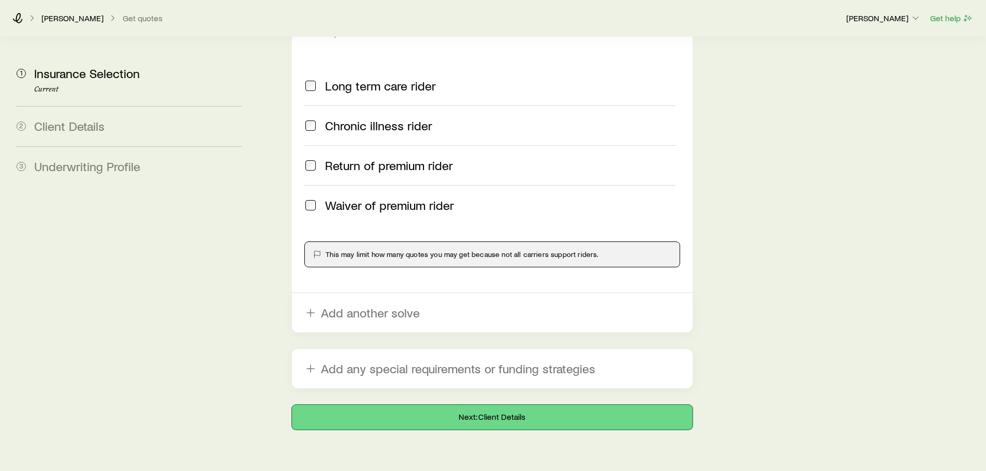
click at [379, 405] on button "Next: Client Details" at bounding box center [492, 417] width 400 height 25
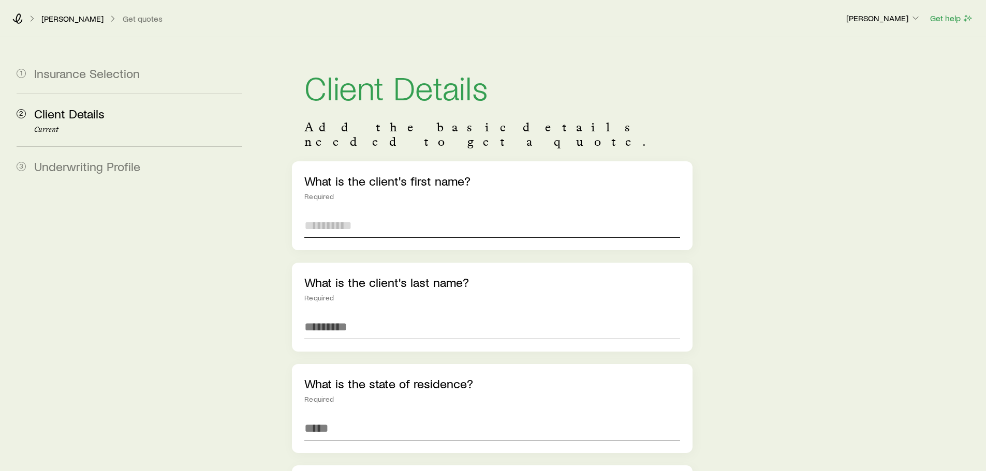
click at [322, 213] on input "text" at bounding box center [491, 225] width 375 height 25
type input "********"
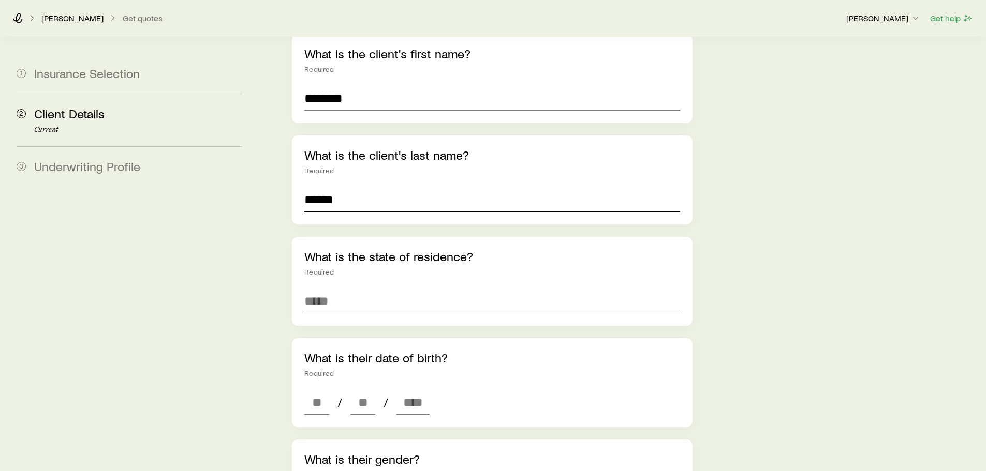
scroll to position [155, 0]
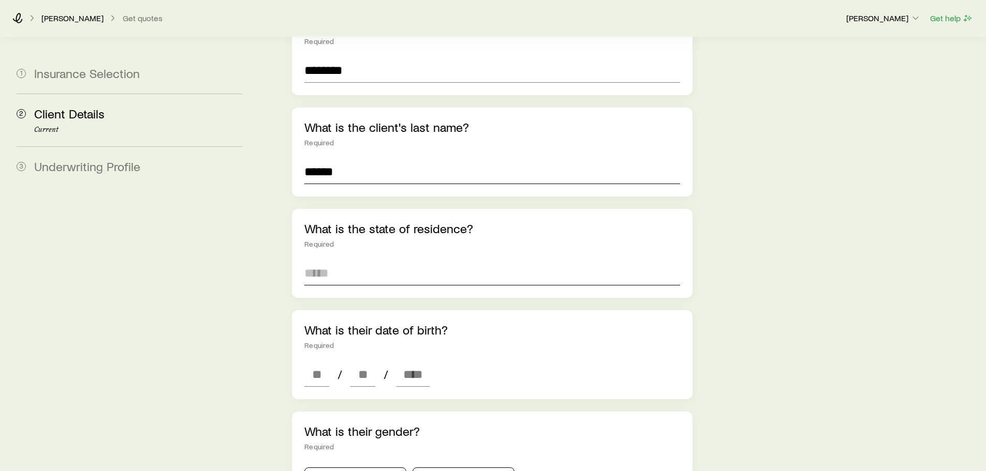
type input "******"
click at [334, 261] on input at bounding box center [491, 273] width 375 height 25
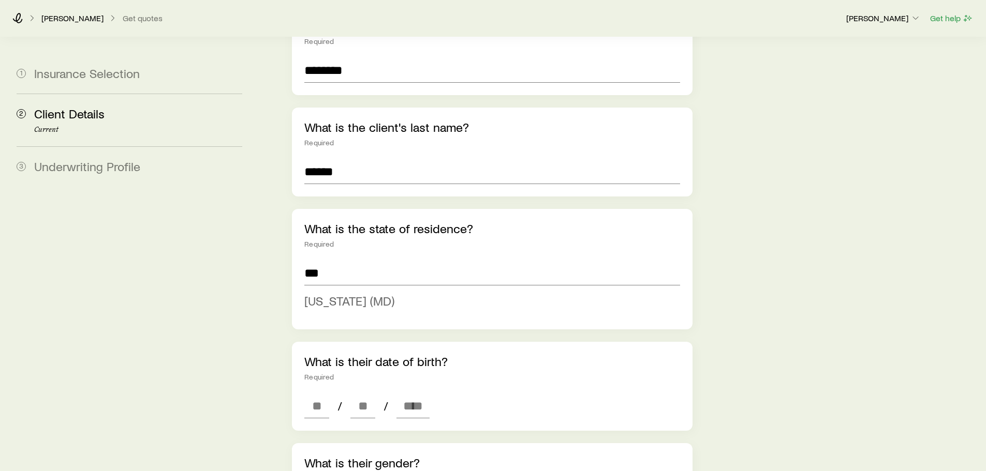
click at [339, 293] on span "[US_STATE] (MD)" at bounding box center [349, 300] width 90 height 15
type input "**********"
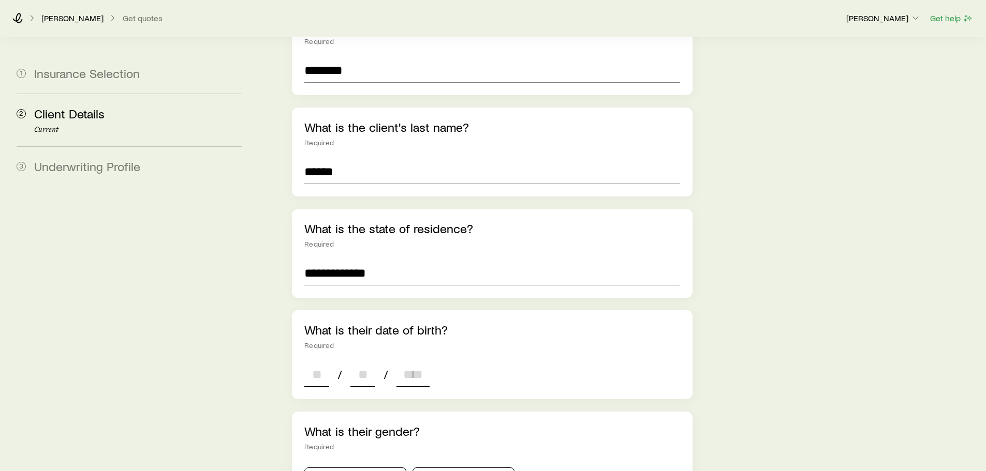
click at [312, 364] on input at bounding box center [316, 374] width 25 height 25
click at [308, 362] on input at bounding box center [316, 374] width 25 height 25
type input "**"
type input "****"
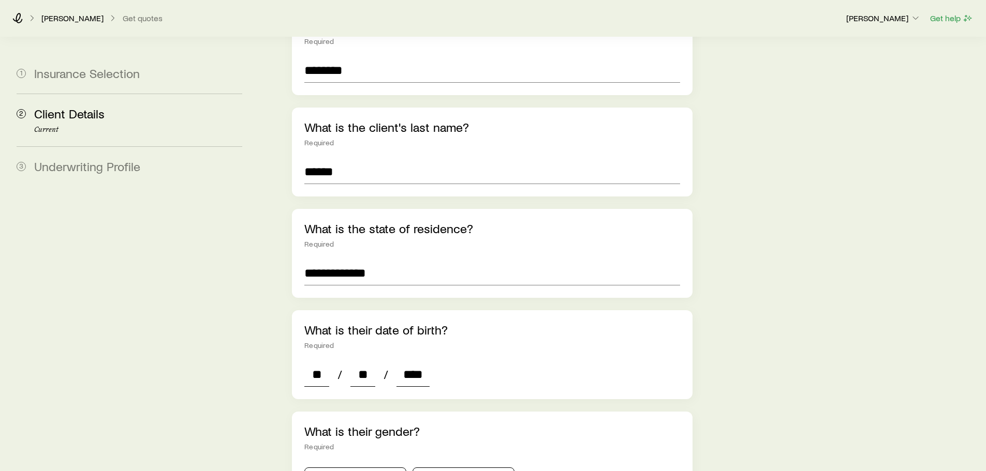
type input "*"
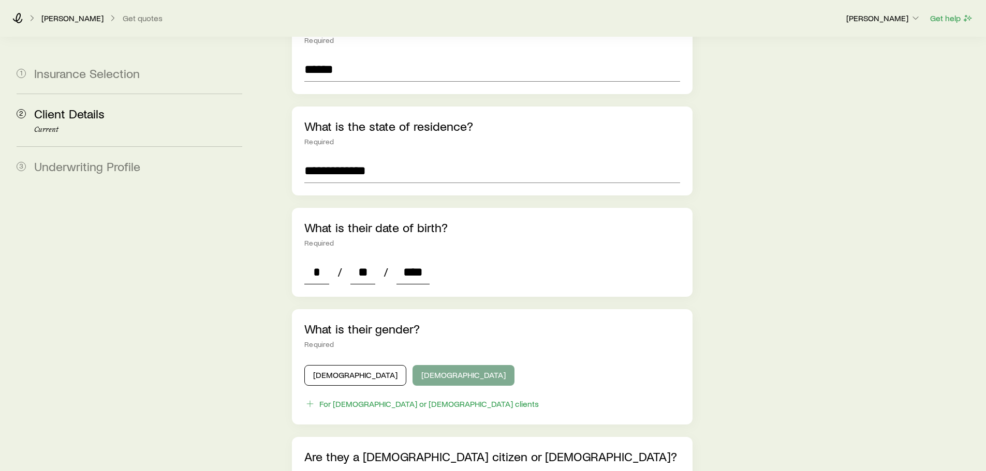
scroll to position [259, 0]
type input "****"
click at [412, 368] on button "[DEMOGRAPHIC_DATA]" at bounding box center [463, 374] width 102 height 21
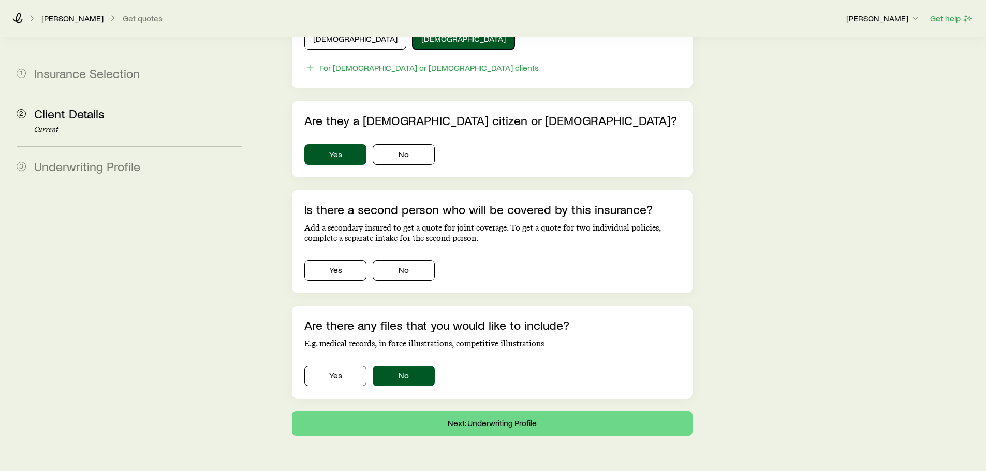
scroll to position [615, 0]
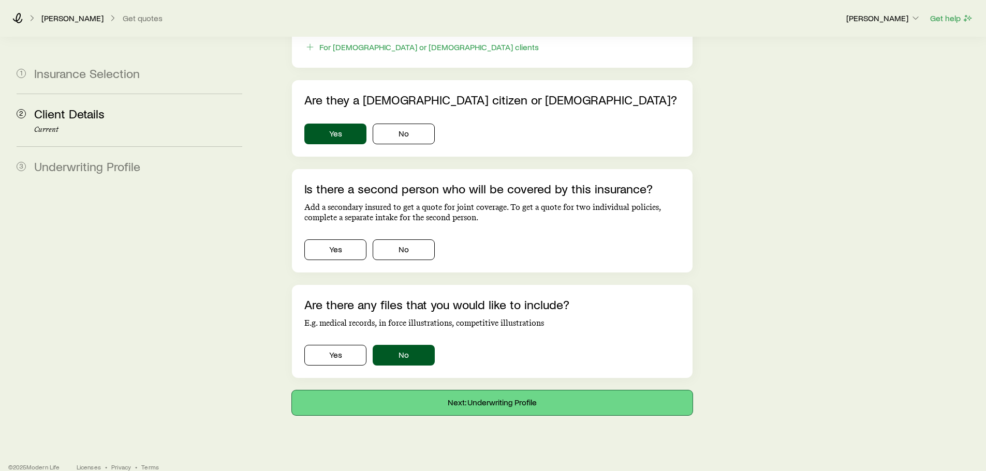
click at [434, 391] on button "Next: Underwriting Profile" at bounding box center [492, 403] width 400 height 25
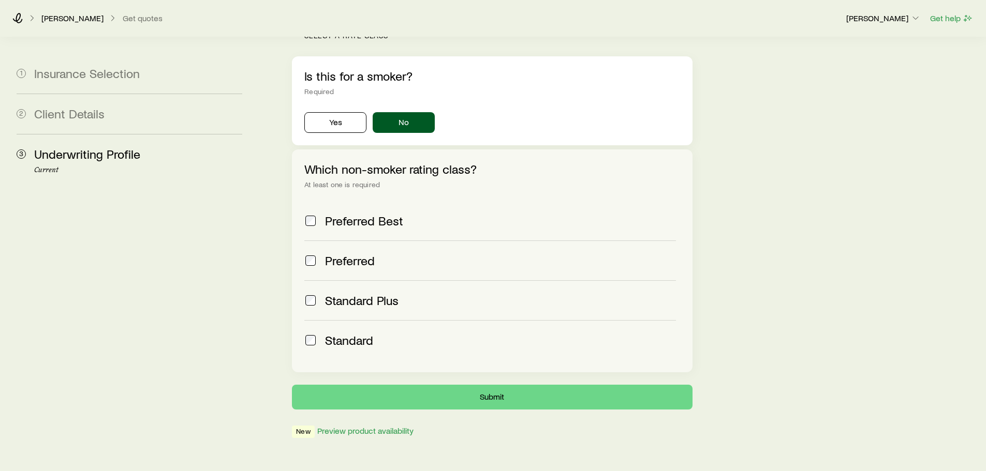
scroll to position [339, 0]
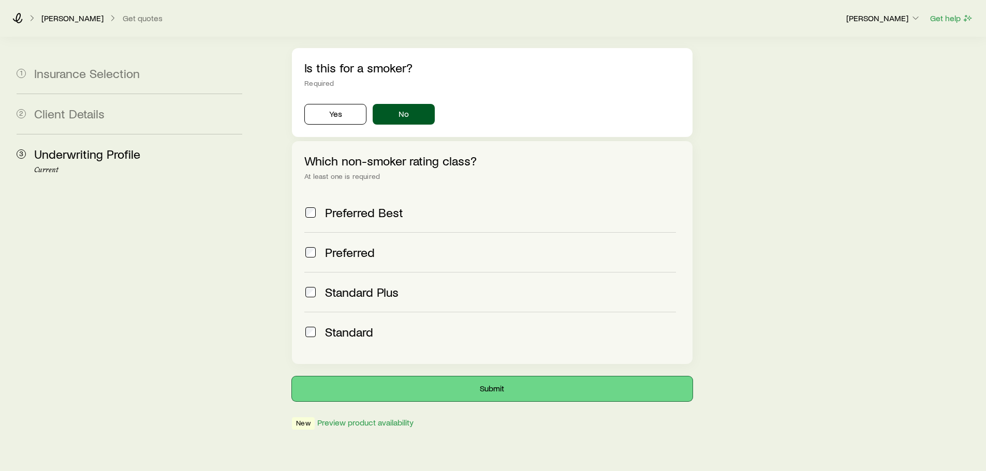
click at [495, 377] on button "Submit" at bounding box center [492, 389] width 400 height 25
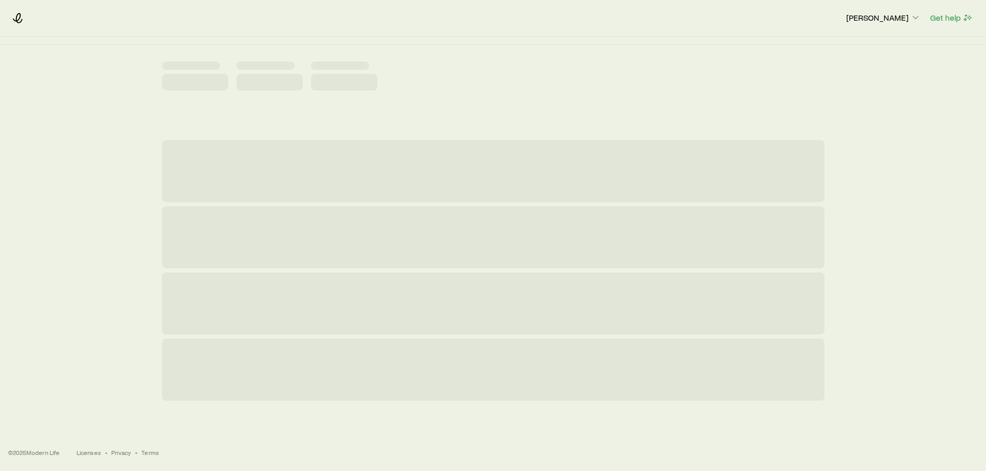
scroll to position [0, 0]
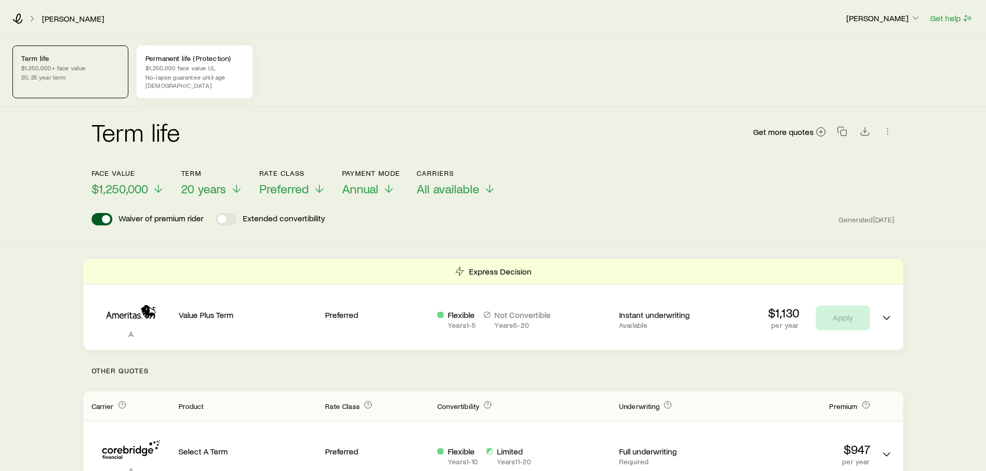
click at [204, 62] on p "Permanent life (Protection)" at bounding box center [194, 58] width 98 height 8
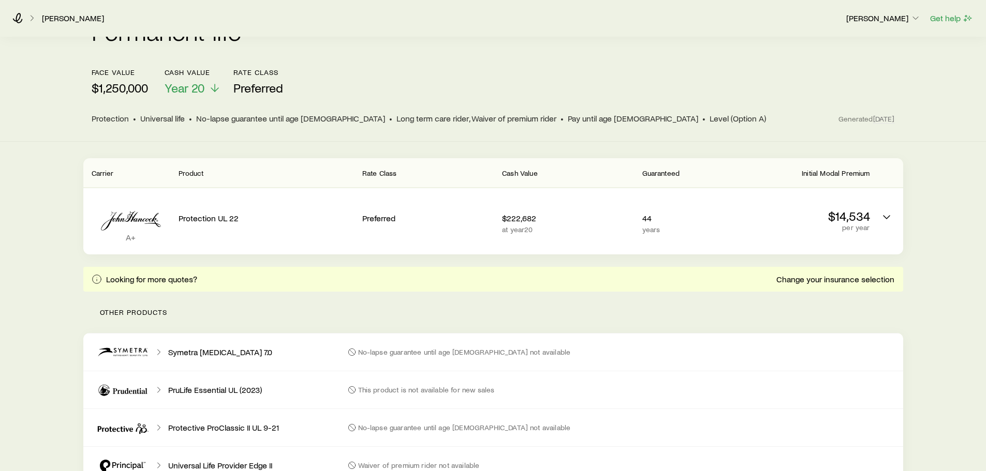
scroll to position [104, 0]
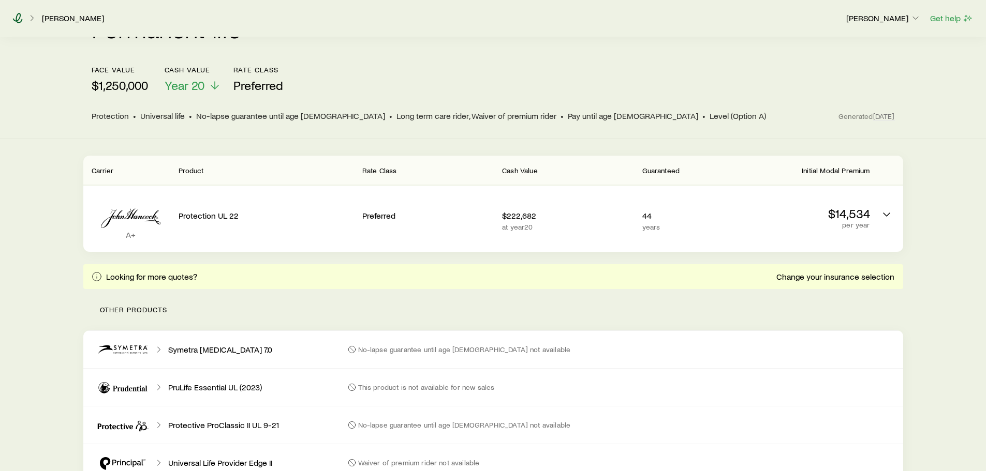
click at [16, 19] on icon at bounding box center [17, 18] width 10 height 10
